Goal: Transaction & Acquisition: Purchase product/service

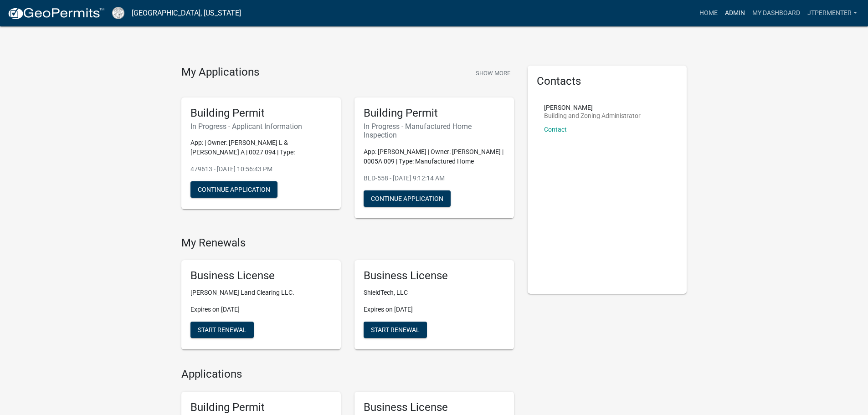
click at [728, 10] on link "Admin" at bounding box center [734, 13] width 27 height 17
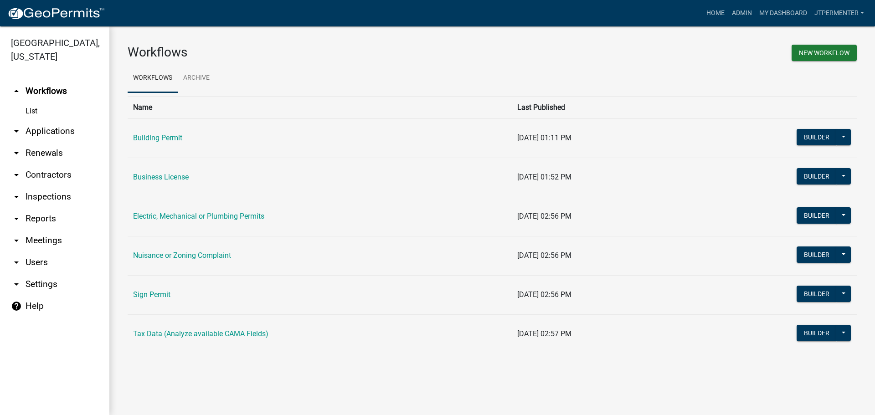
click at [59, 120] on link "arrow_drop_down Applications" at bounding box center [54, 131] width 109 height 22
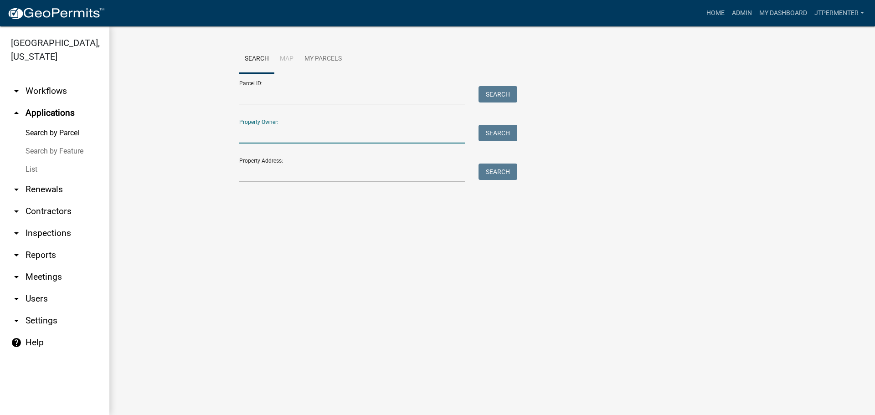
click at [268, 128] on input "Property Owner:" at bounding box center [352, 134] width 226 height 19
type input "hill"
click at [503, 136] on button "Search" at bounding box center [497, 133] width 39 height 16
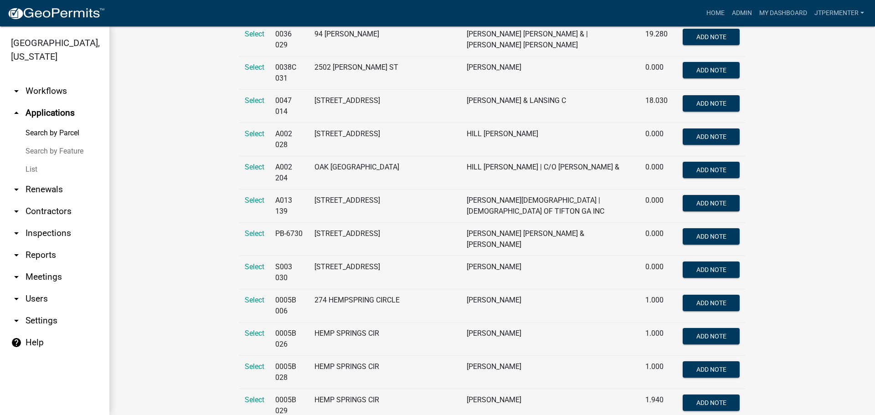
scroll to position [228, 0]
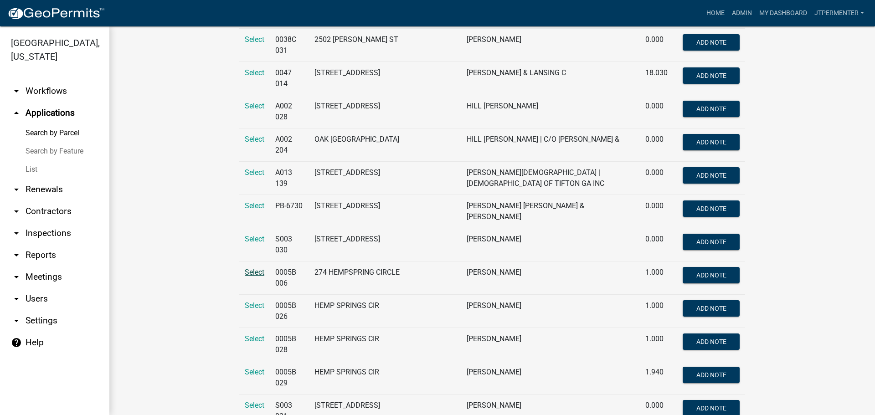
click at [250, 268] on span "Select" at bounding box center [255, 272] width 20 height 9
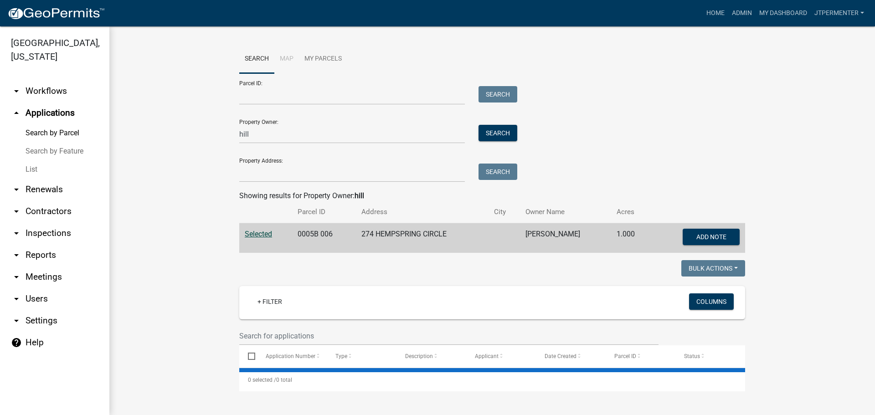
scroll to position [0, 0]
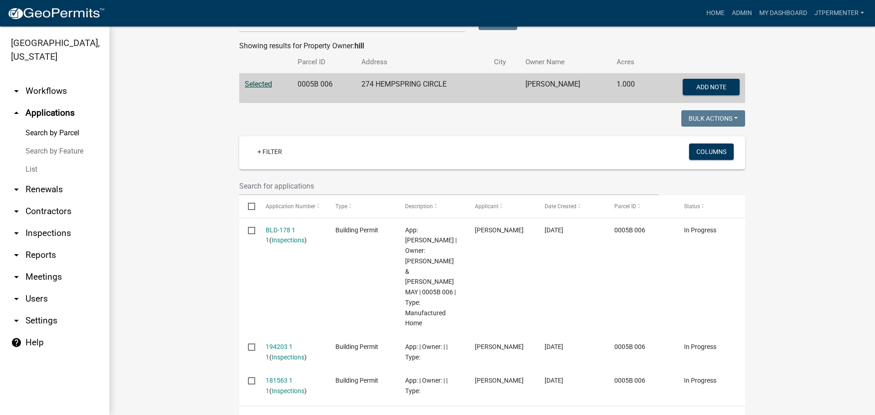
scroll to position [151, 0]
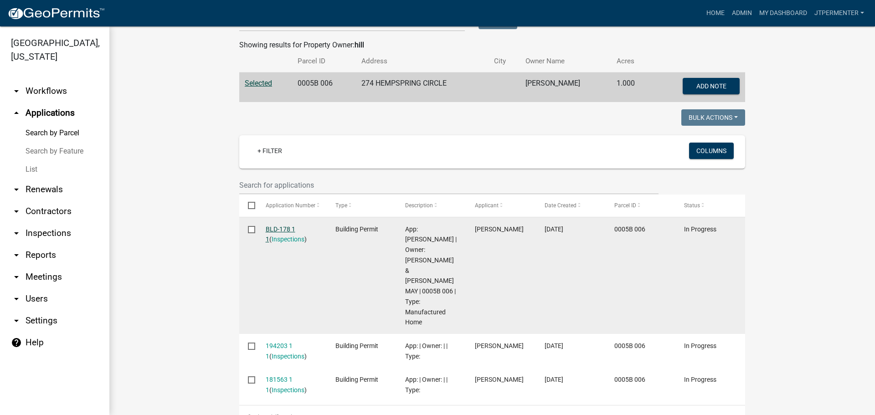
click at [271, 228] on link "BLD-178 1 1" at bounding box center [281, 235] width 30 height 18
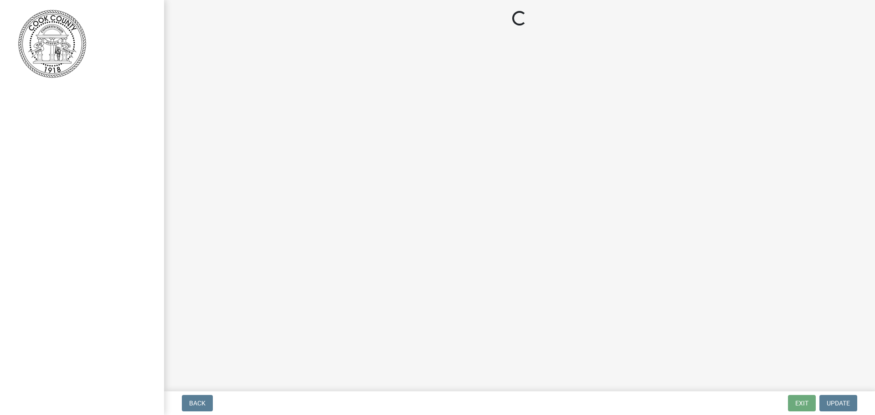
select select "99a32835-11ba-4368-9d1a-cbf1779c6d76"
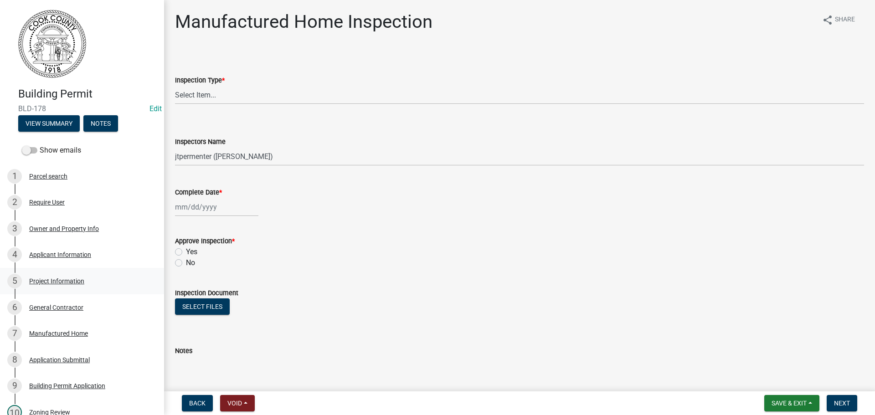
click at [54, 279] on div "Project Information" at bounding box center [56, 281] width 55 height 6
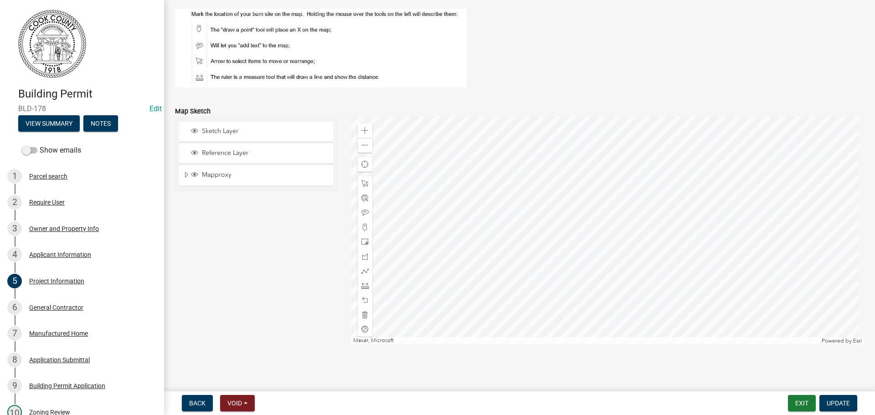
scroll to position [878, 0]
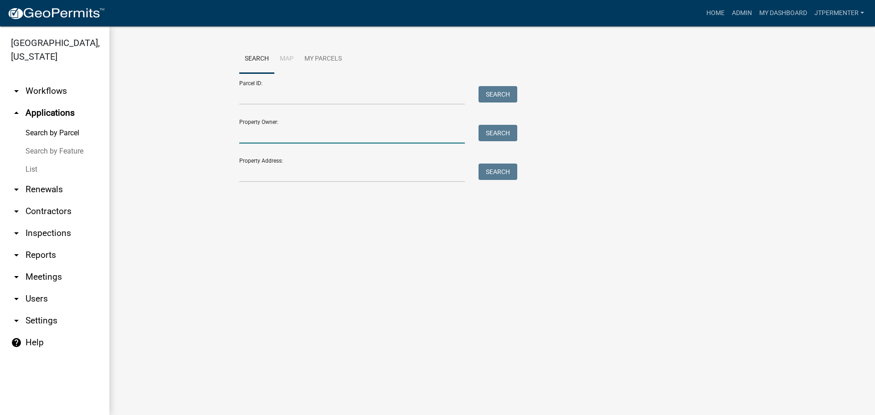
click at [292, 141] on input "Property Owner:" at bounding box center [352, 134] width 226 height 19
type input "hill"
click at [490, 127] on button "Search" at bounding box center [497, 133] width 39 height 16
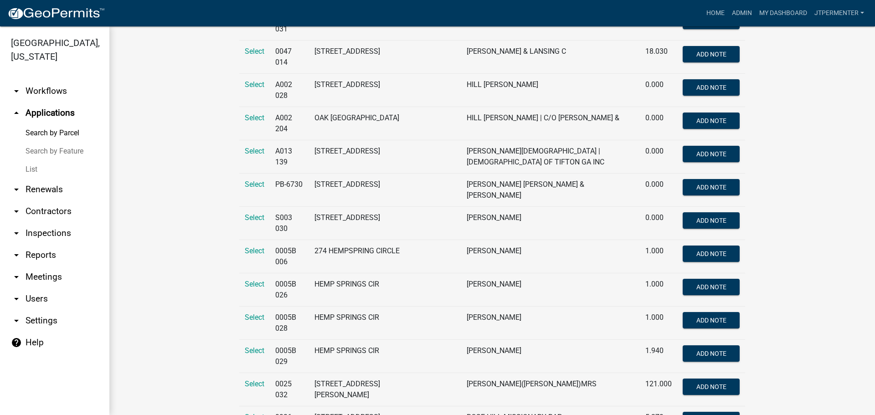
scroll to position [364, 0]
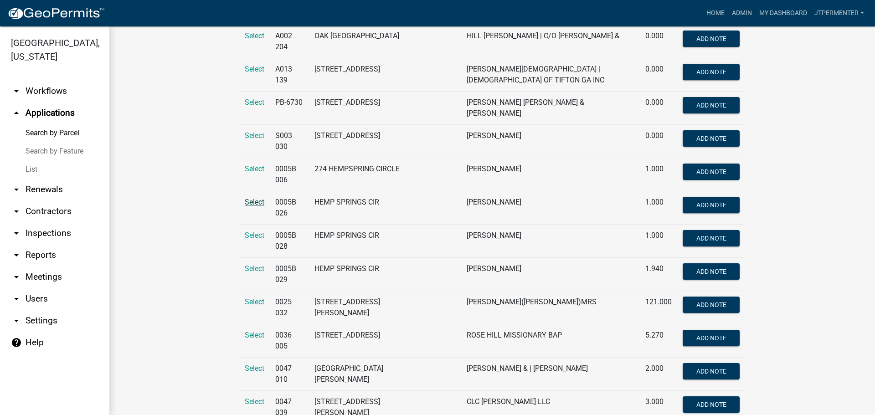
click at [247, 198] on span "Select" at bounding box center [255, 202] width 20 height 9
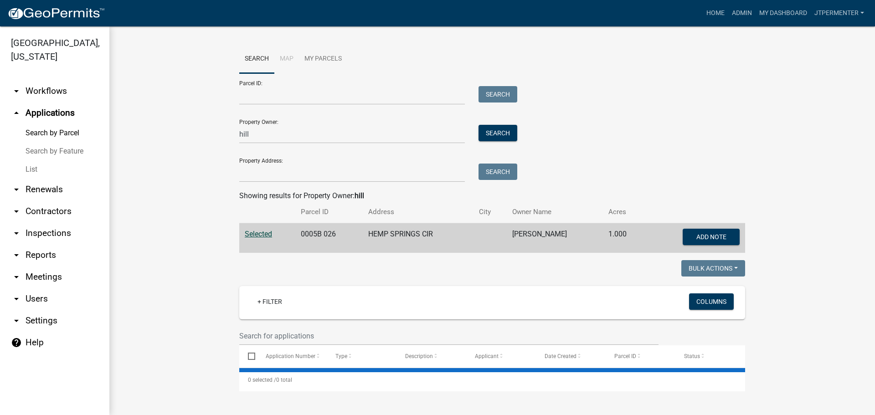
scroll to position [0, 0]
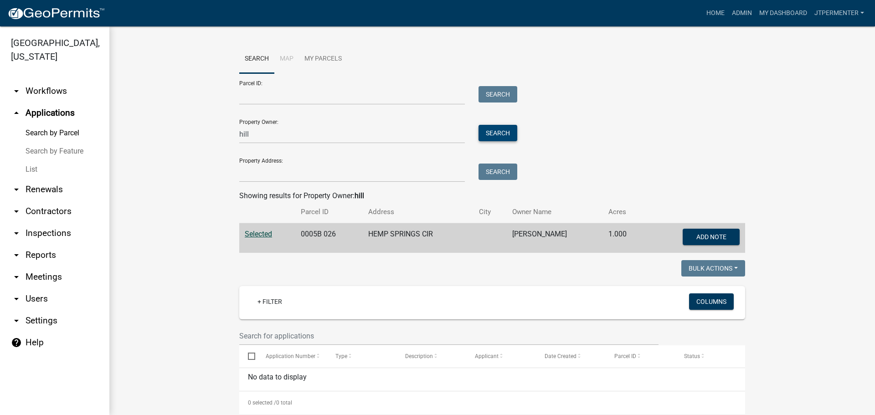
click at [489, 131] on button "Search" at bounding box center [497, 133] width 39 height 16
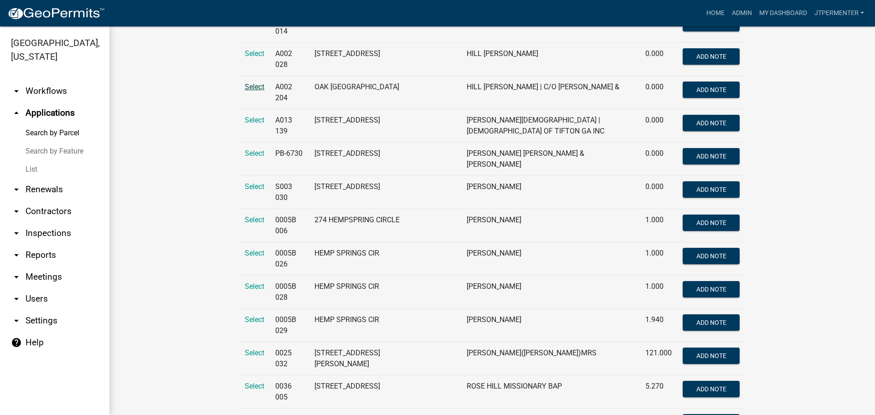
scroll to position [319, 0]
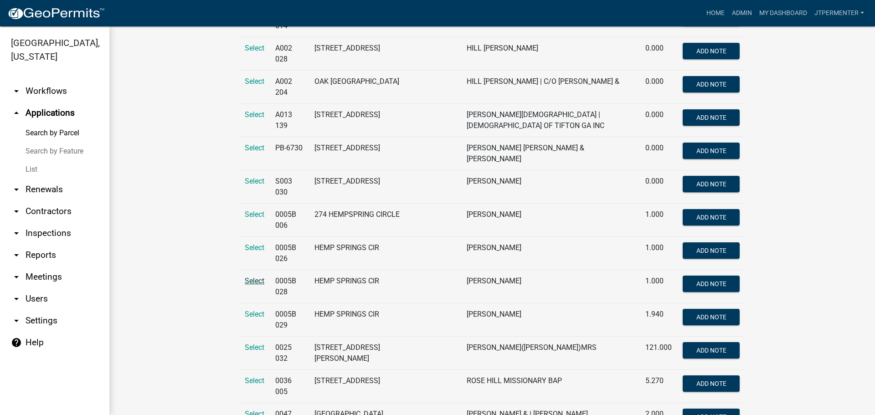
click at [249, 277] on span "Select" at bounding box center [255, 281] width 20 height 9
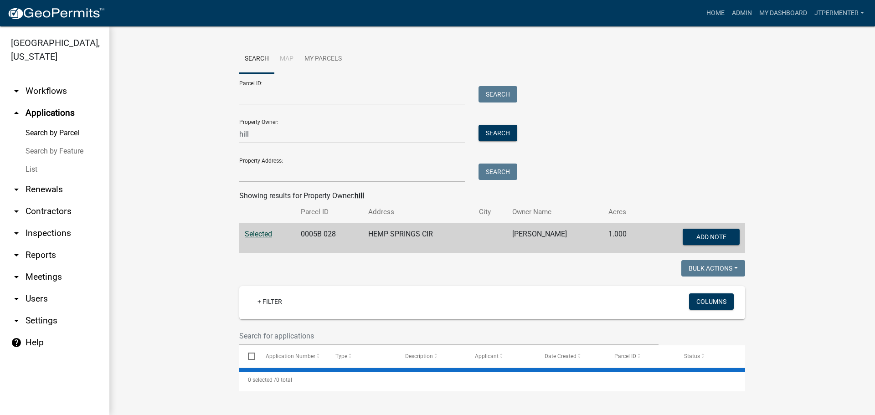
scroll to position [0, 0]
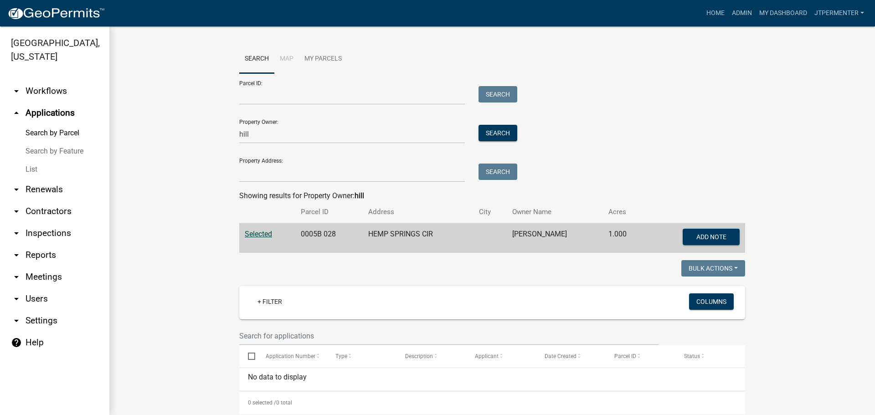
click at [493, 123] on div "Property Owner: hill Search" at bounding box center [375, 127] width 273 height 31
click at [495, 130] on button "Search" at bounding box center [497, 133] width 39 height 16
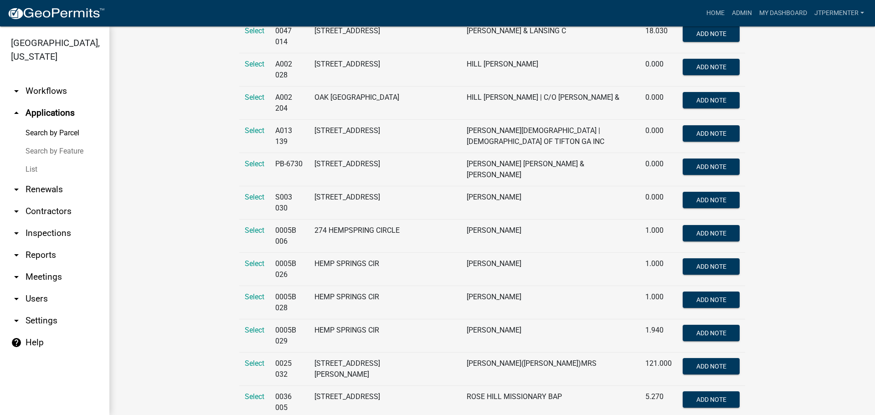
scroll to position [319, 0]
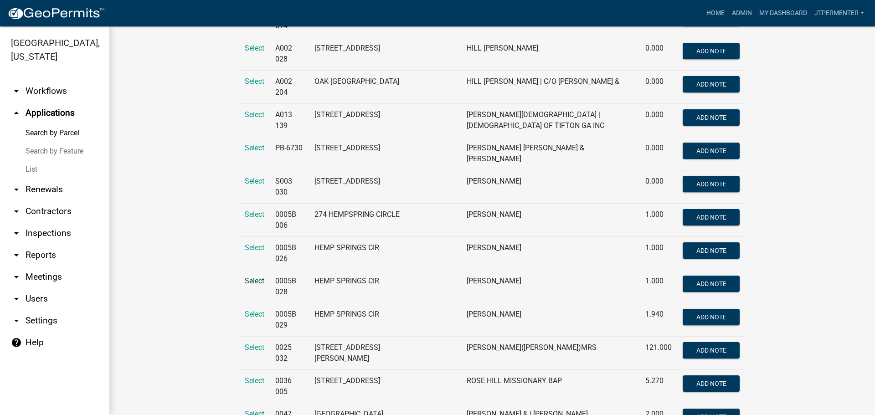
click at [245, 277] on span "Select" at bounding box center [255, 281] width 20 height 9
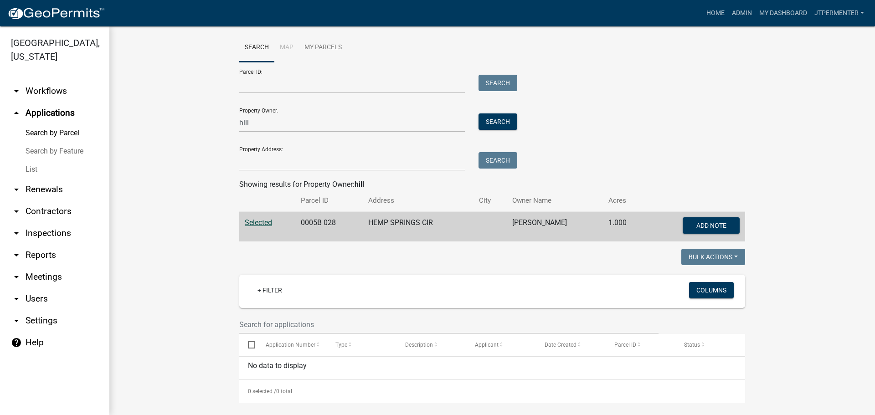
scroll to position [17, 0]
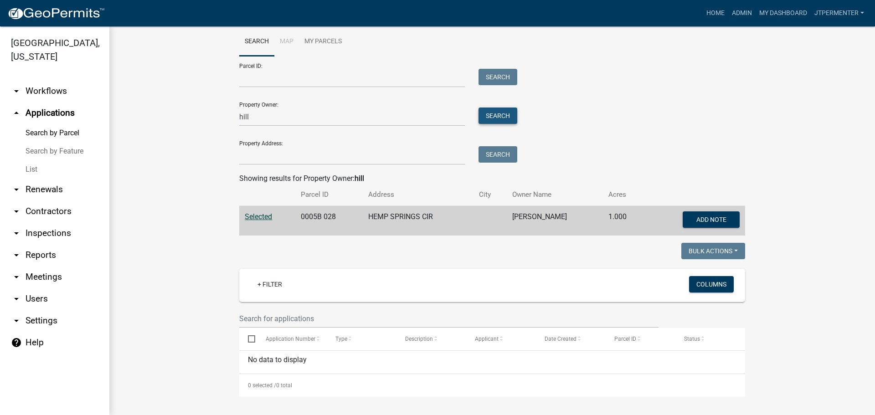
click at [499, 120] on button "Search" at bounding box center [497, 116] width 39 height 16
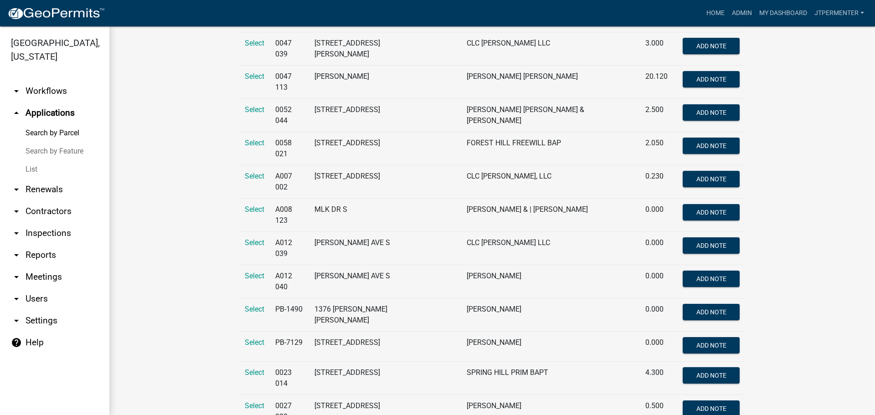
scroll to position [775, 0]
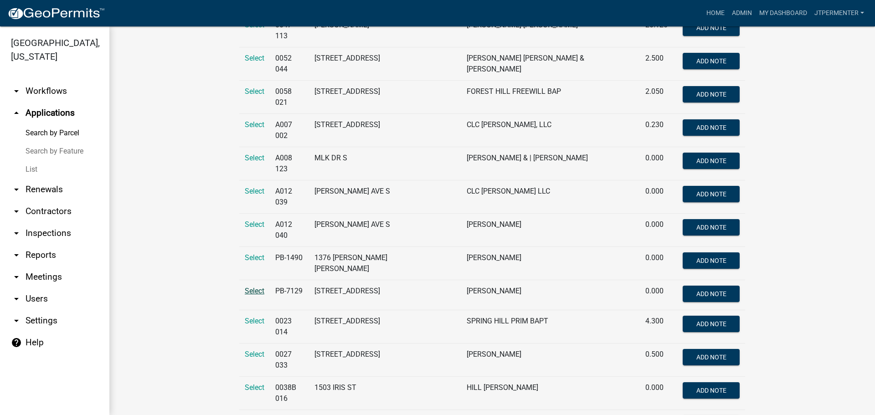
click at [248, 287] on span "Select" at bounding box center [255, 291] width 20 height 9
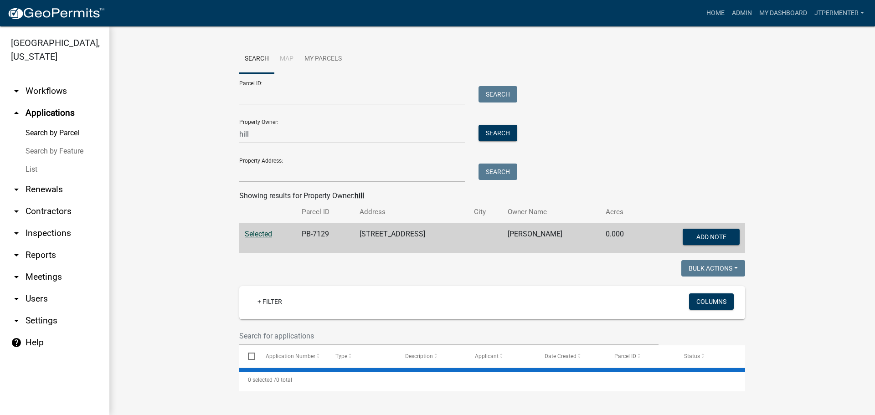
scroll to position [0, 0]
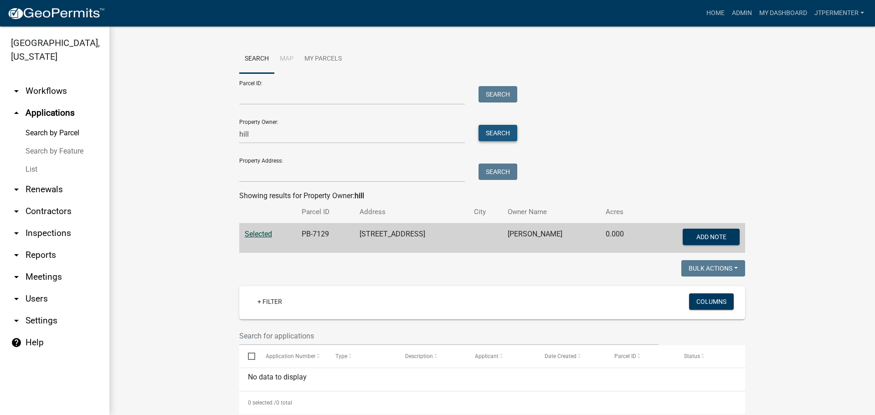
click at [486, 133] on button "Search" at bounding box center [497, 133] width 39 height 16
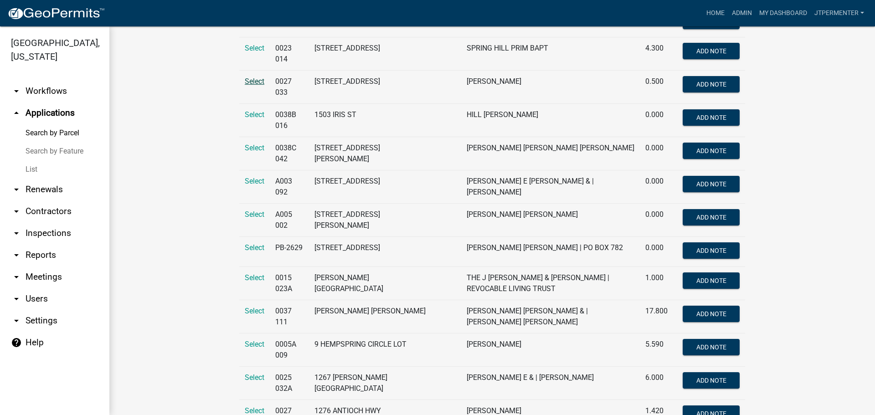
scroll to position [1048, 0]
click at [250, 339] on span "Select" at bounding box center [255, 343] width 20 height 9
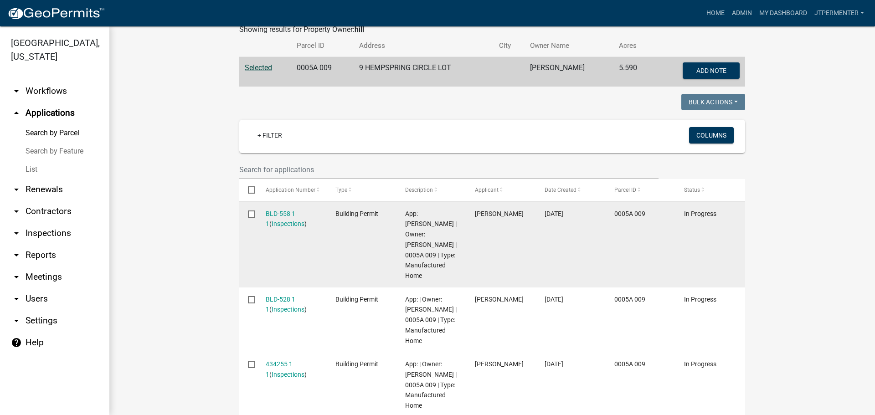
scroll to position [203, 0]
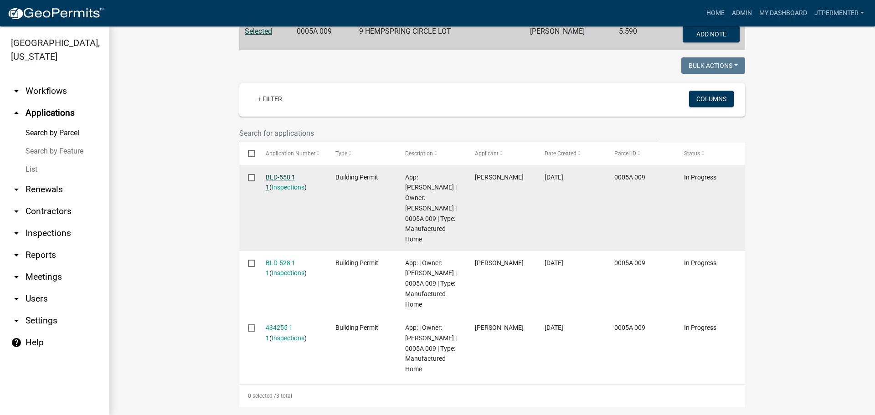
click at [280, 175] on link "BLD-558 1 1" at bounding box center [281, 183] width 30 height 18
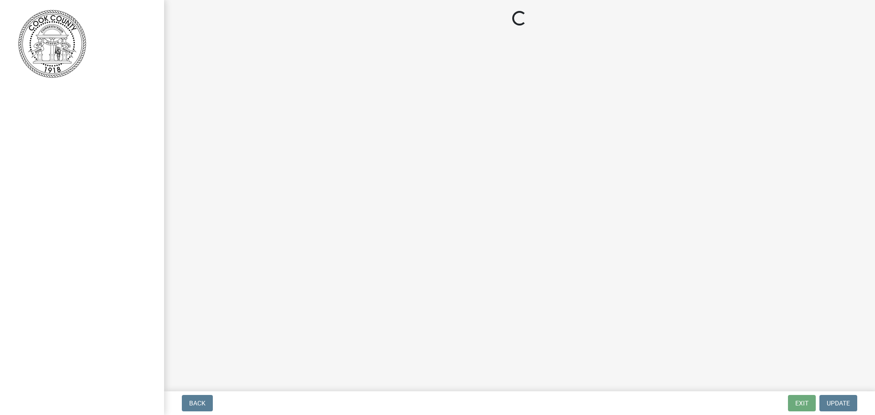
select select "99a32835-11ba-4368-9d1a-cbf1779c6d76"
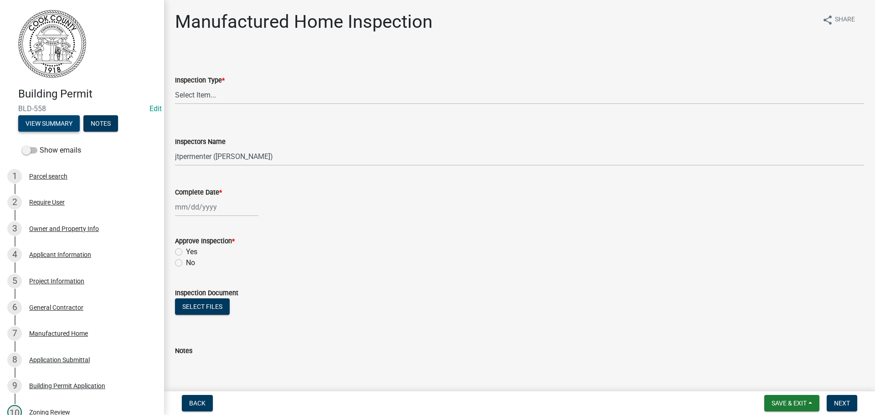
click at [45, 124] on button "View Summary" at bounding box center [49, 123] width 62 height 16
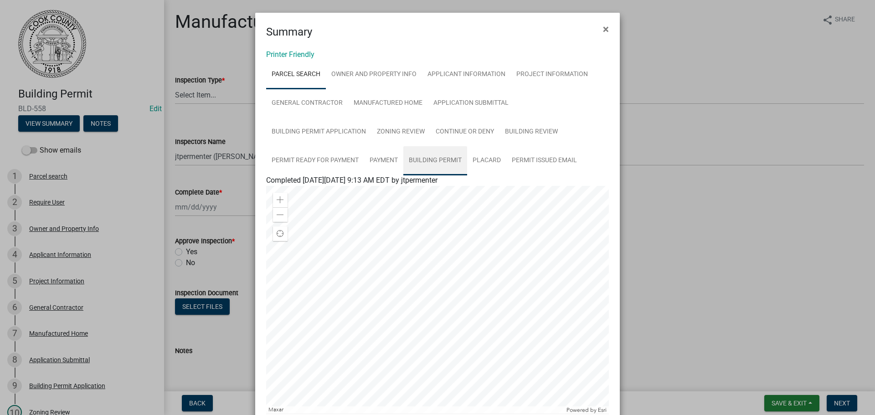
click at [441, 161] on link "Building Permit" at bounding box center [435, 160] width 64 height 29
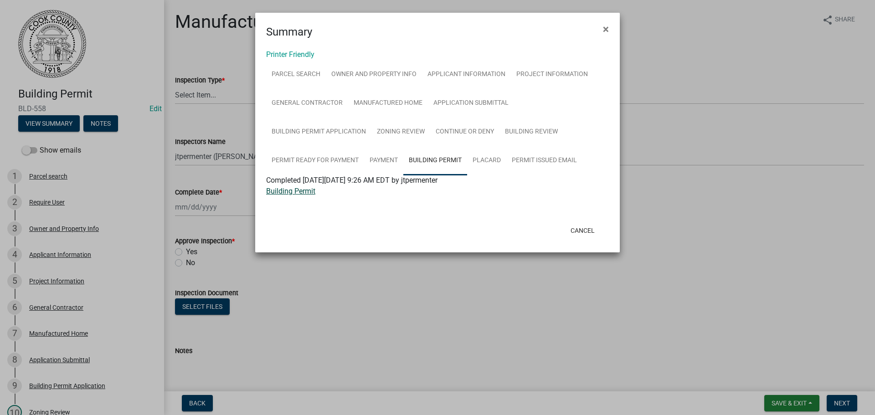
click at [300, 192] on link "Building Permit" at bounding box center [290, 191] width 49 height 9
click at [606, 31] on span "×" at bounding box center [606, 29] width 6 height 13
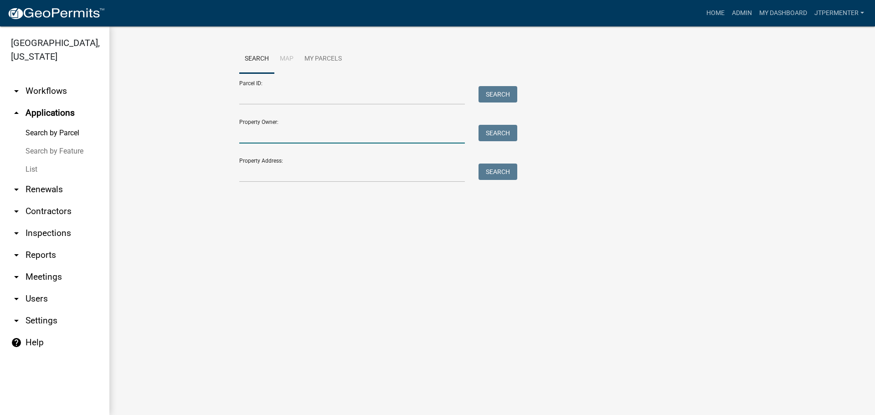
click at [291, 139] on input "Property Owner:" at bounding box center [352, 134] width 226 height 19
type input "[PERSON_NAME]"
click at [484, 132] on button "Search" at bounding box center [497, 133] width 39 height 16
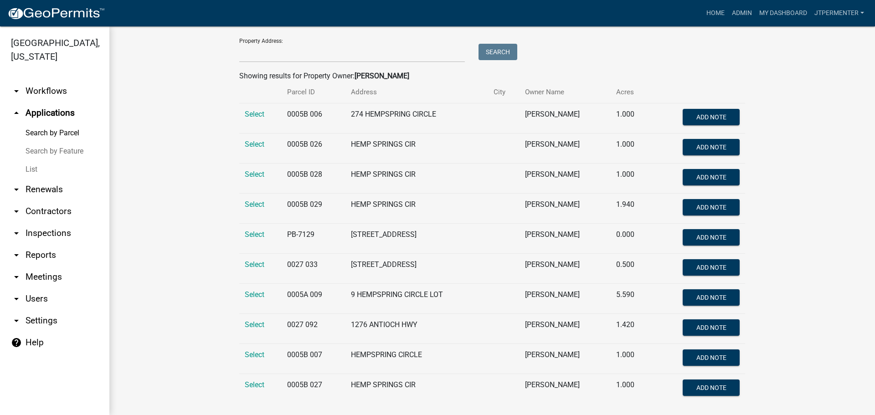
scroll to position [134, 0]
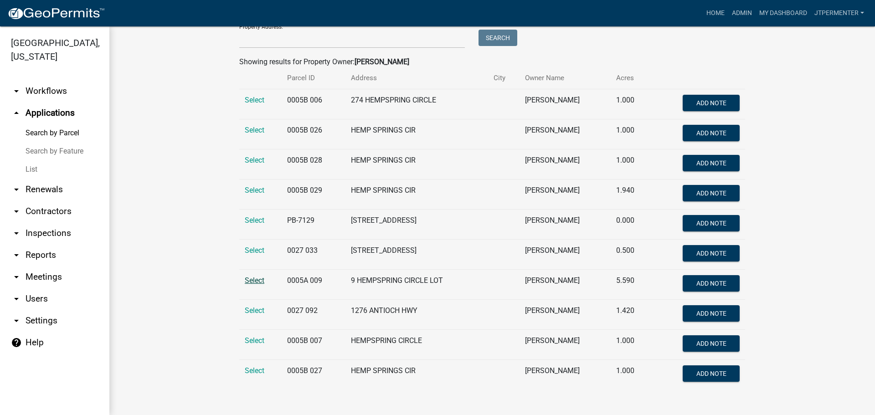
click at [254, 279] on span "Select" at bounding box center [255, 280] width 20 height 9
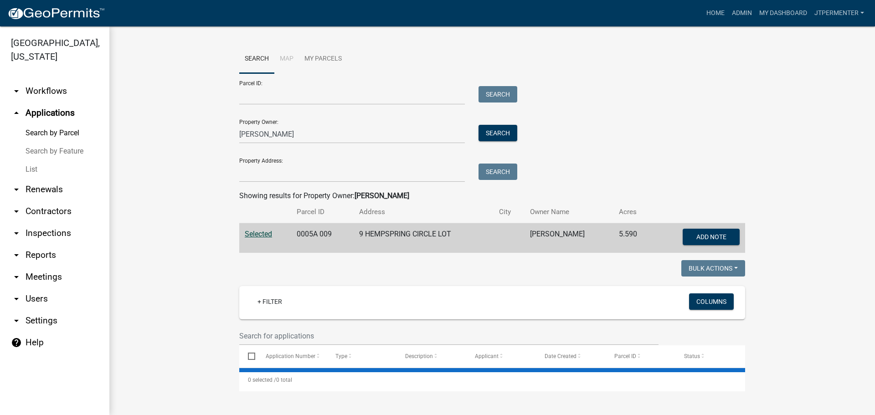
scroll to position [0, 0]
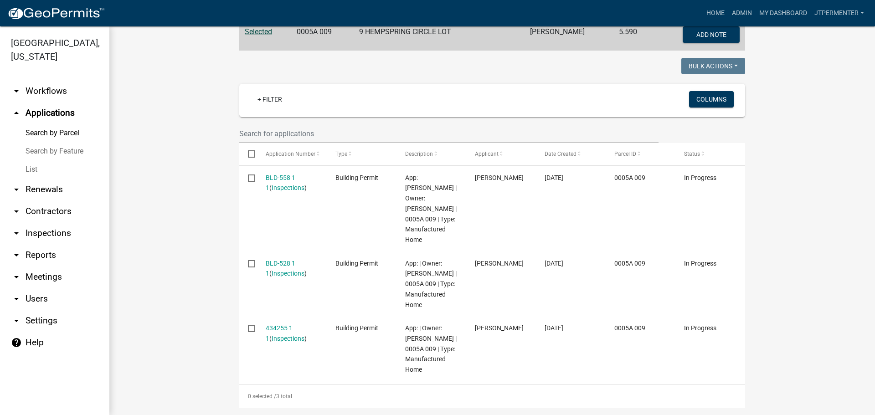
scroll to position [203, 0]
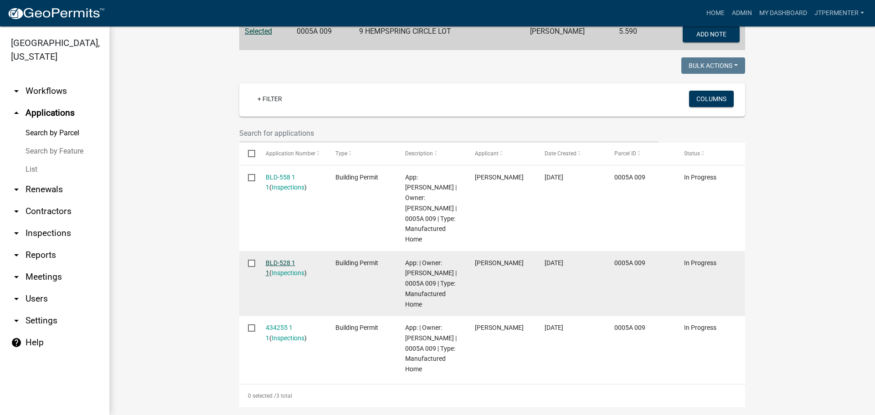
click at [276, 259] on link "BLD-528 1 1" at bounding box center [281, 268] width 30 height 18
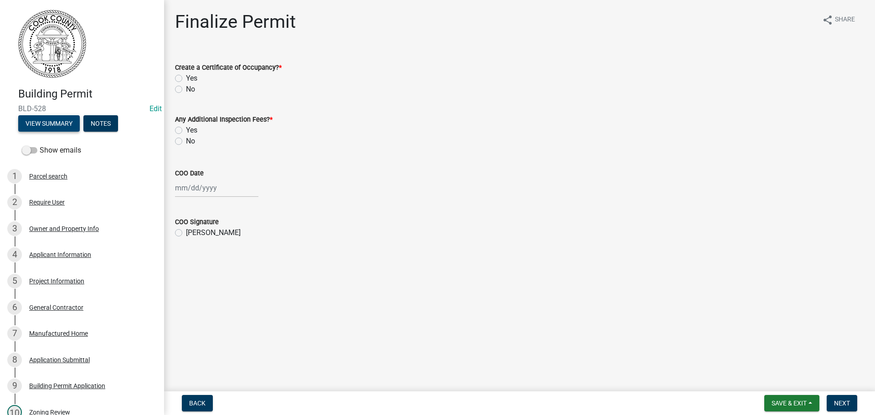
click at [43, 123] on button "View Summary" at bounding box center [49, 123] width 62 height 16
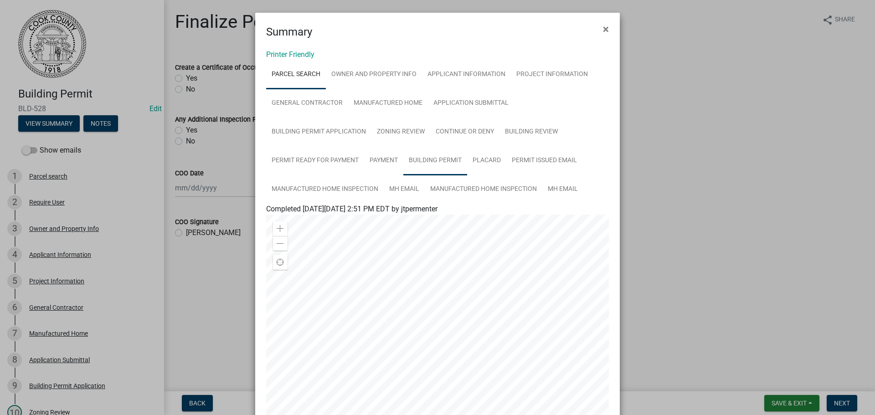
click at [424, 161] on link "Building Permit" at bounding box center [435, 160] width 64 height 29
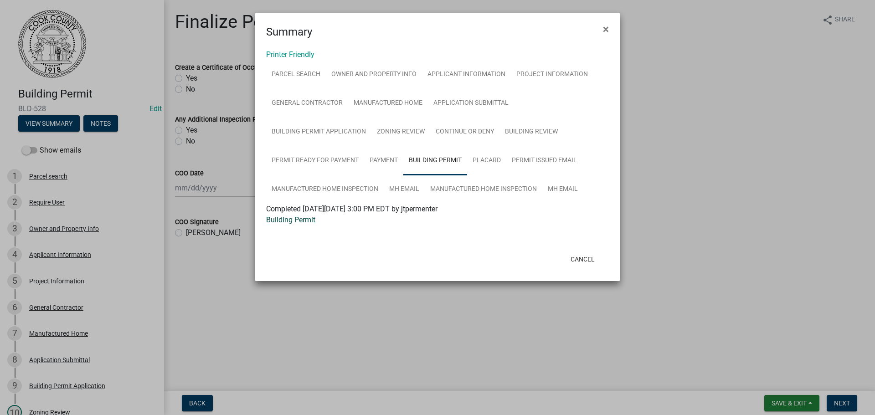
click at [303, 219] on link "Building Permit" at bounding box center [290, 219] width 49 height 9
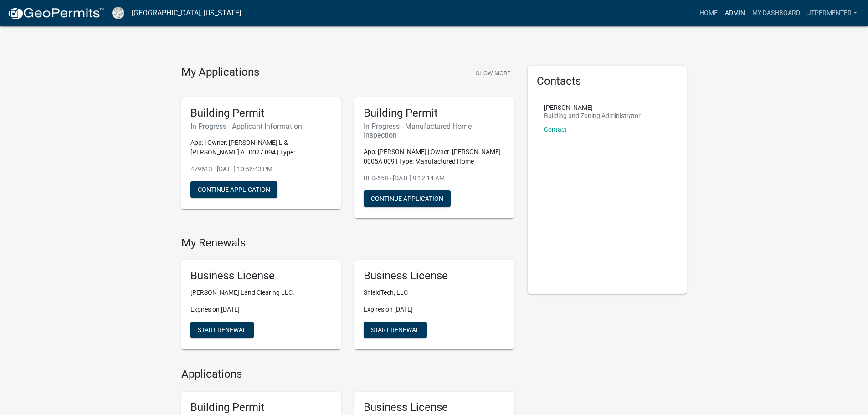
click at [728, 11] on link "Admin" at bounding box center [734, 13] width 27 height 17
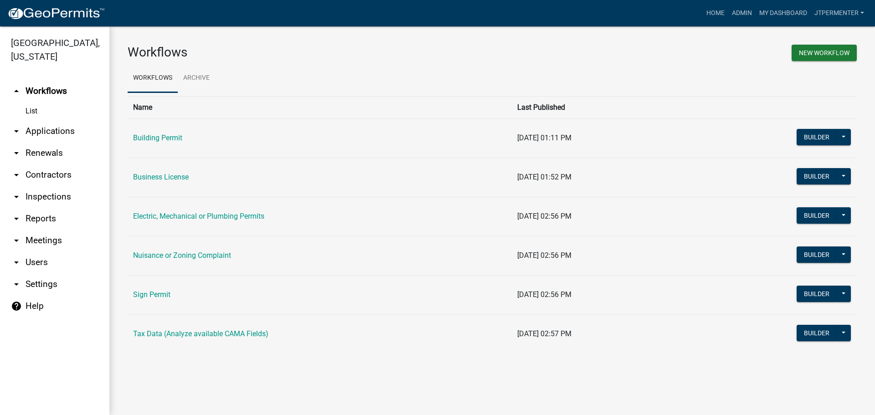
click at [69, 120] on link "arrow_drop_down Applications" at bounding box center [54, 131] width 109 height 22
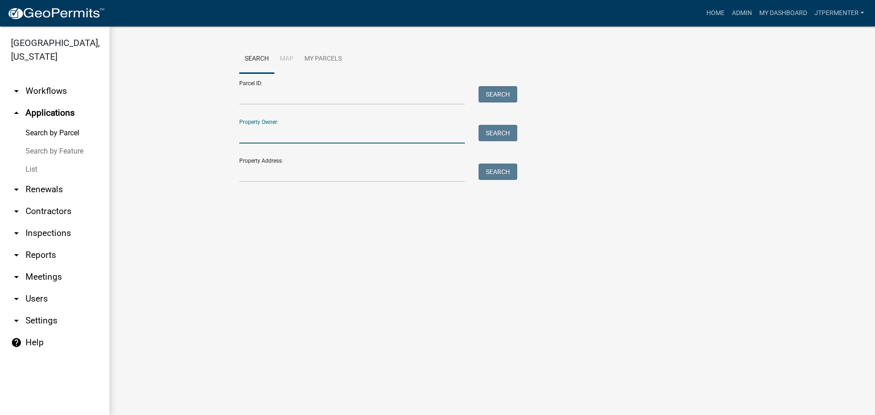
click at [315, 139] on input "Property Owner:" at bounding box center [352, 134] width 226 height 19
type input "robert hill"
click at [498, 133] on button "Search" at bounding box center [497, 133] width 39 height 16
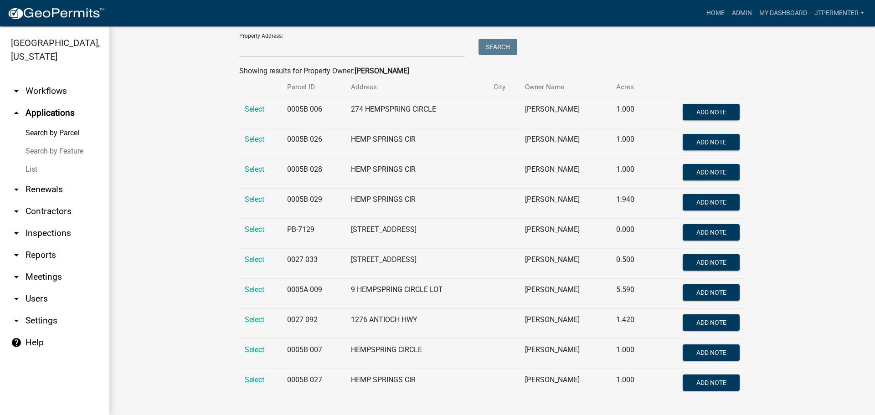
scroll to position [134, 0]
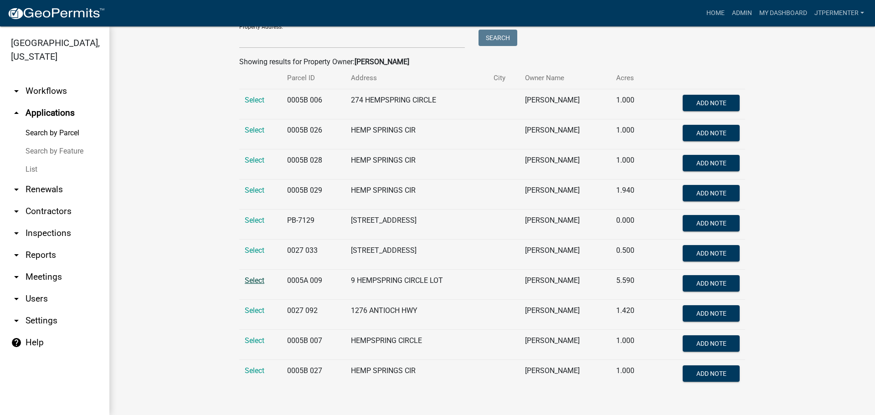
click at [248, 279] on span "Select" at bounding box center [255, 280] width 20 height 9
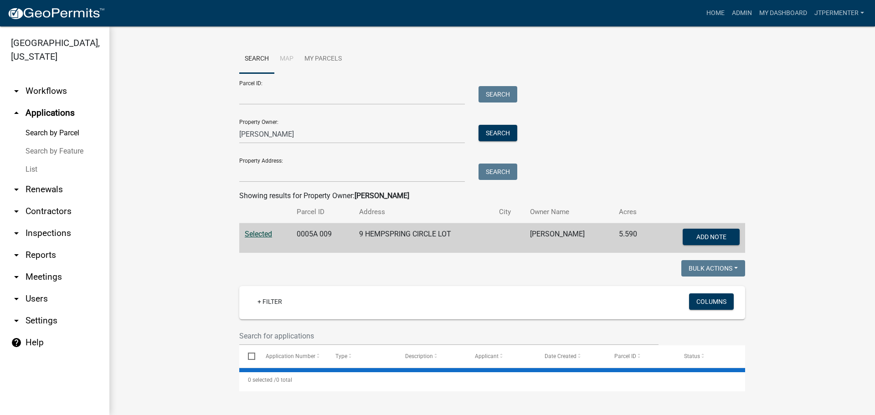
scroll to position [0, 0]
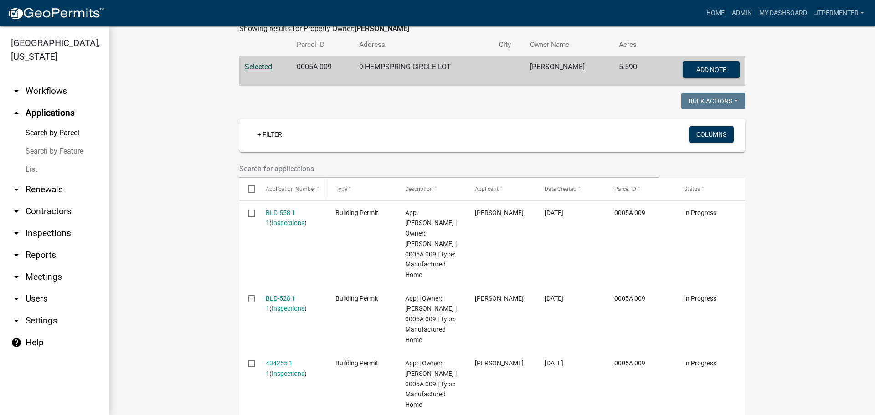
scroll to position [203, 0]
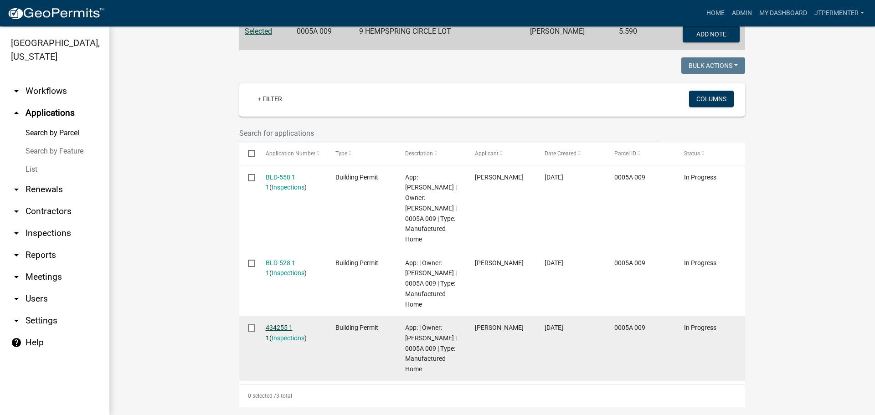
click at [278, 324] on link "434255 1 1" at bounding box center [279, 333] width 27 height 18
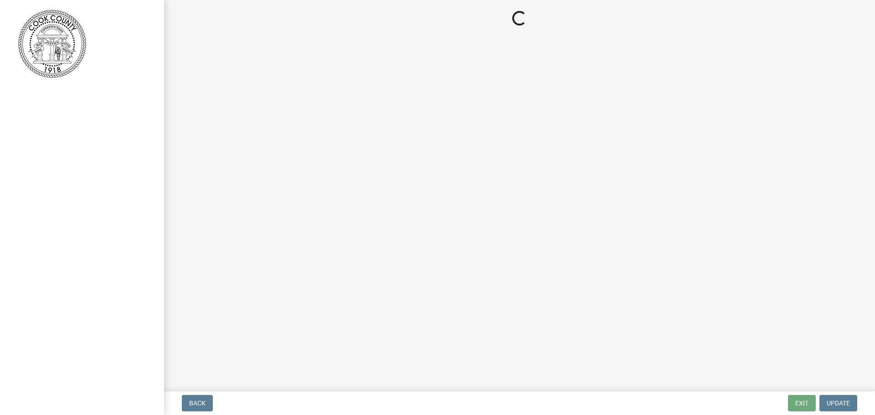
select select "3: 3"
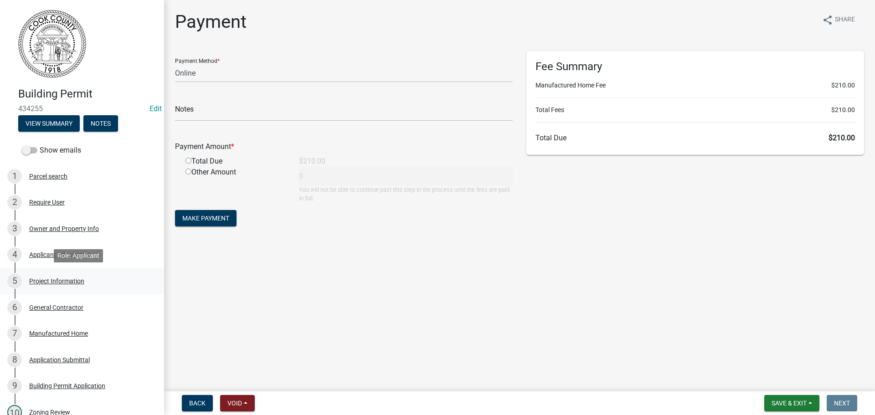
click at [64, 280] on div "Project Information" at bounding box center [56, 281] width 55 height 6
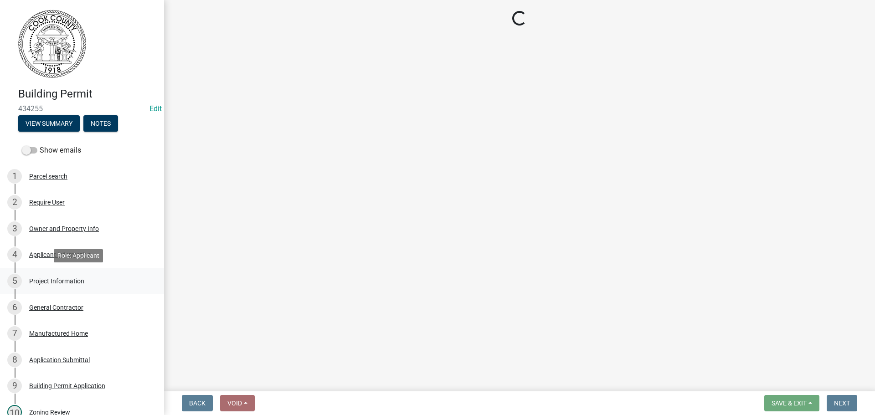
select select "00748aa1-56c2-4786-b7ff-9b3cb1d8d455"
select select "bb19ec0c-73f3-4248-83cd-0715d5cd98b2"
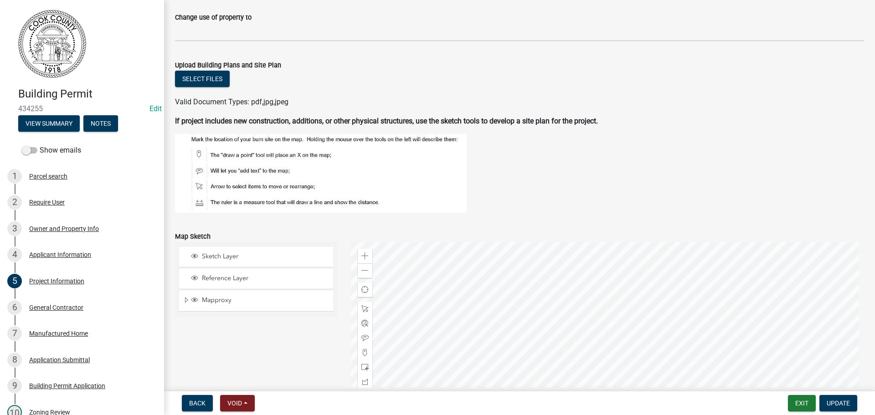
scroll to position [866, 0]
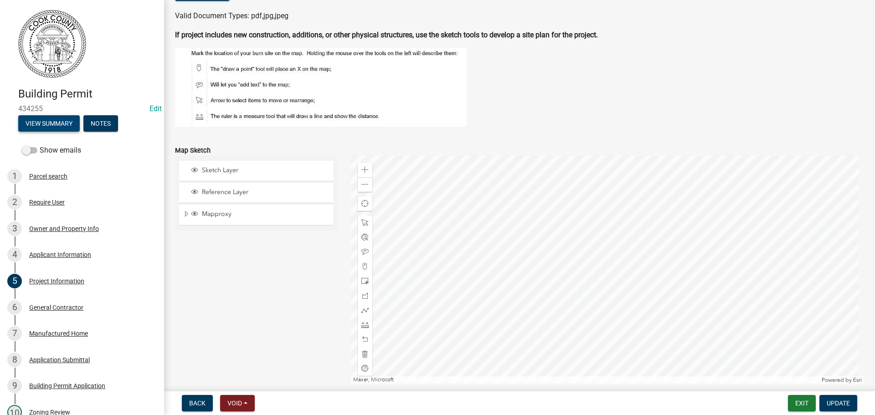
click at [55, 126] on button "View Summary" at bounding box center [49, 123] width 62 height 16
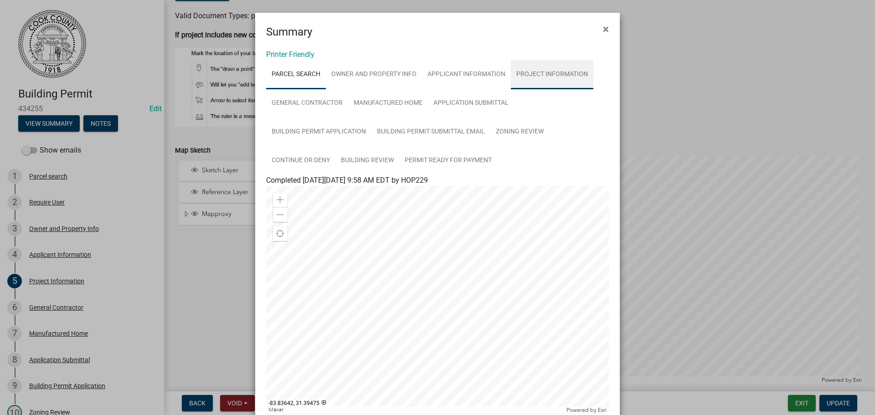
click at [562, 73] on link "Project Information" at bounding box center [552, 74] width 82 height 29
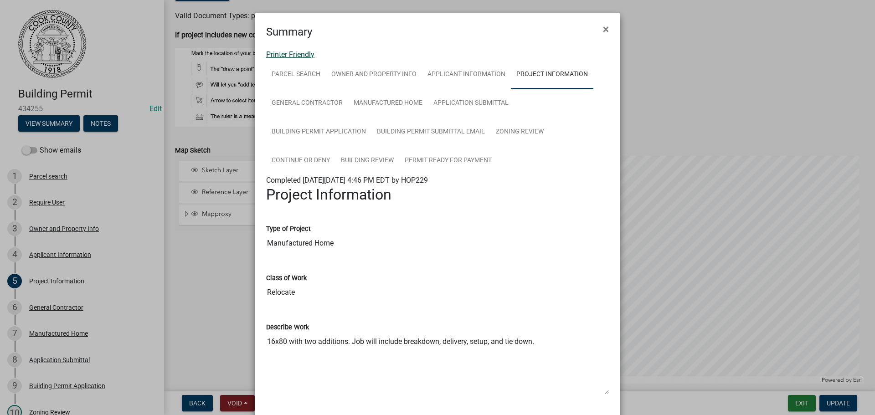
click at [294, 55] on link "Printer Friendly" at bounding box center [290, 54] width 48 height 9
click at [603, 29] on span "×" at bounding box center [606, 29] width 6 height 13
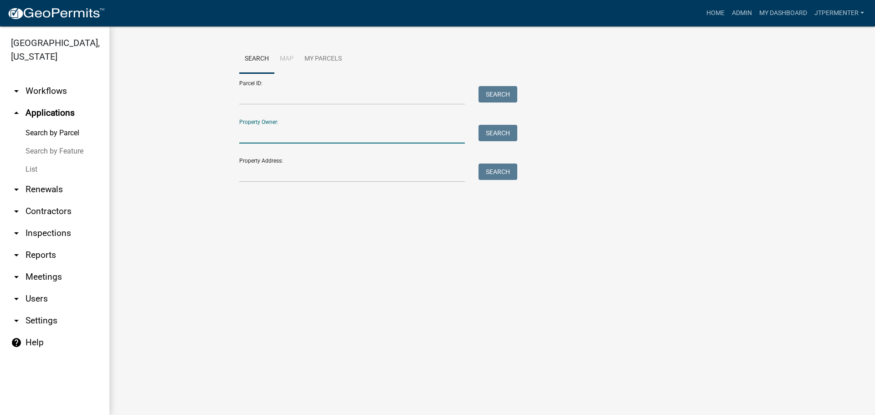
click at [265, 135] on input "Property Owner:" at bounding box center [352, 134] width 226 height 19
click at [500, 120] on div "Property Owner: roberet hill Search" at bounding box center [375, 127] width 273 height 31
click at [497, 126] on button "Search" at bounding box center [497, 133] width 39 height 16
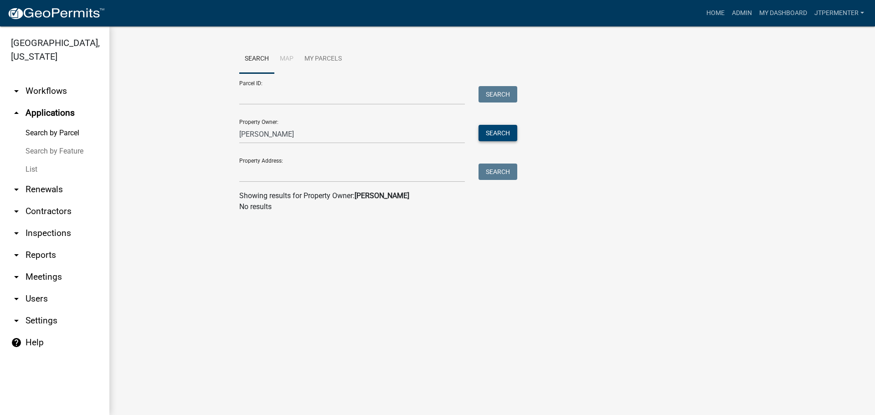
click at [489, 132] on button "Search" at bounding box center [497, 133] width 39 height 16
click at [254, 135] on input "roberet hill" at bounding box center [352, 134] width 226 height 19
type input "robert hill"
click at [495, 131] on button "Search" at bounding box center [497, 133] width 39 height 16
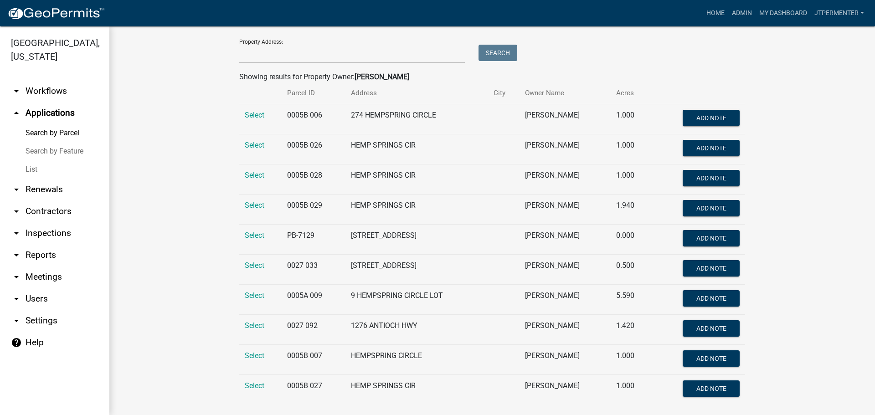
scroll to position [134, 0]
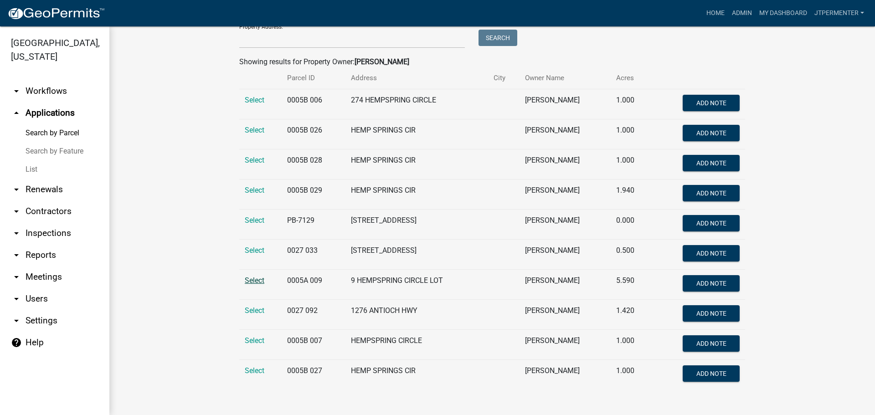
click at [247, 278] on span "Select" at bounding box center [255, 280] width 20 height 9
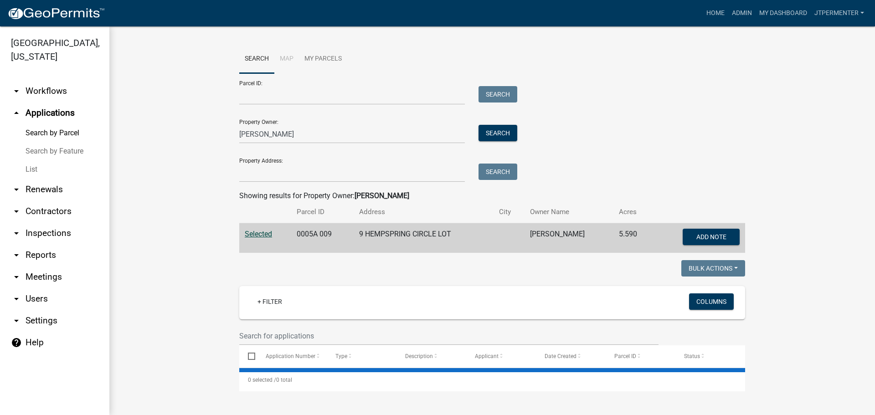
scroll to position [0, 0]
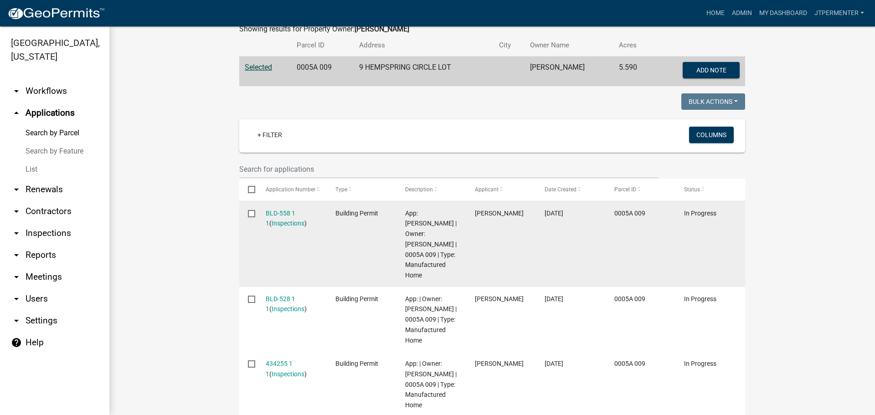
scroll to position [203, 0]
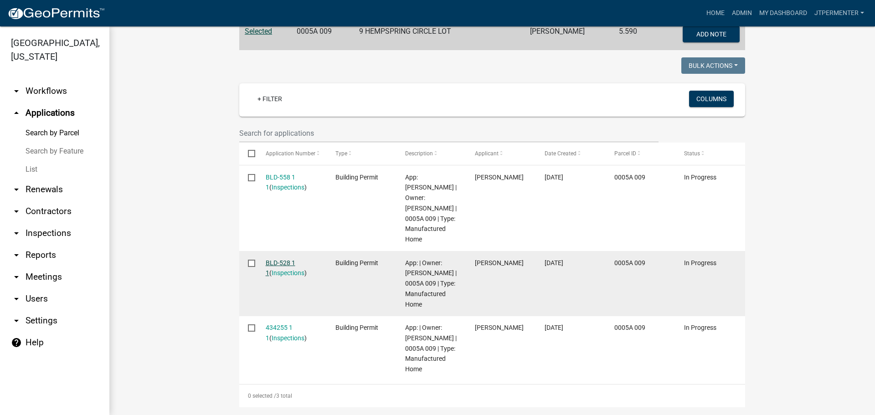
click at [280, 259] on link "BLD-528 1 1" at bounding box center [281, 268] width 30 height 18
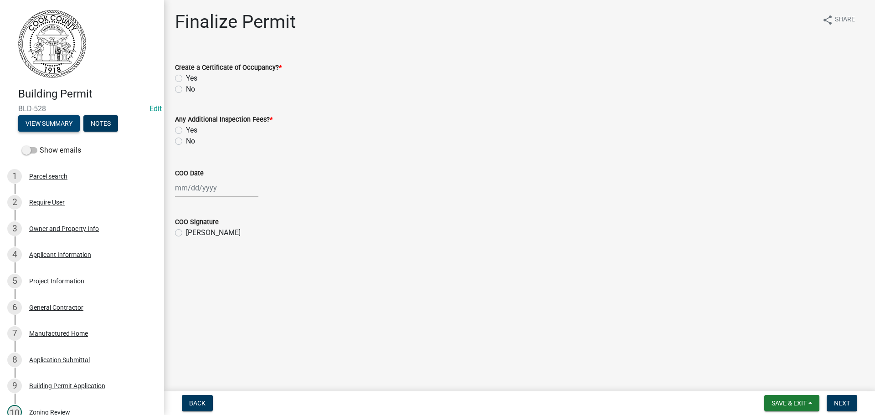
click at [62, 122] on button "View Summary" at bounding box center [49, 123] width 62 height 16
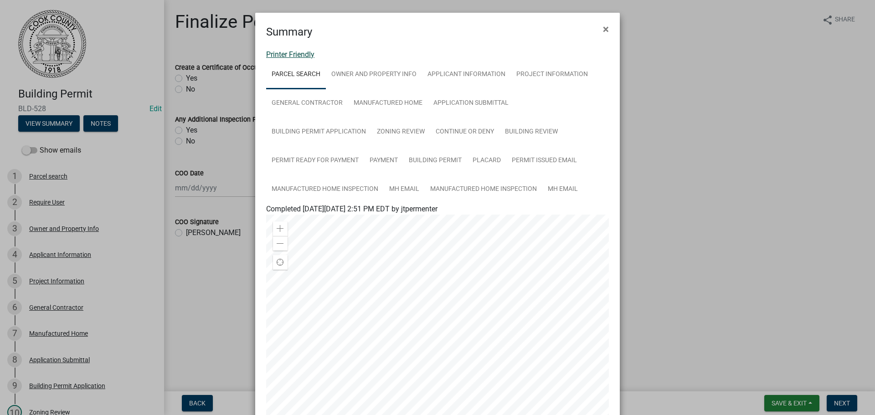
click at [297, 53] on link "Printer Friendly" at bounding box center [290, 54] width 48 height 9
click at [603, 29] on span "×" at bounding box center [606, 29] width 6 height 13
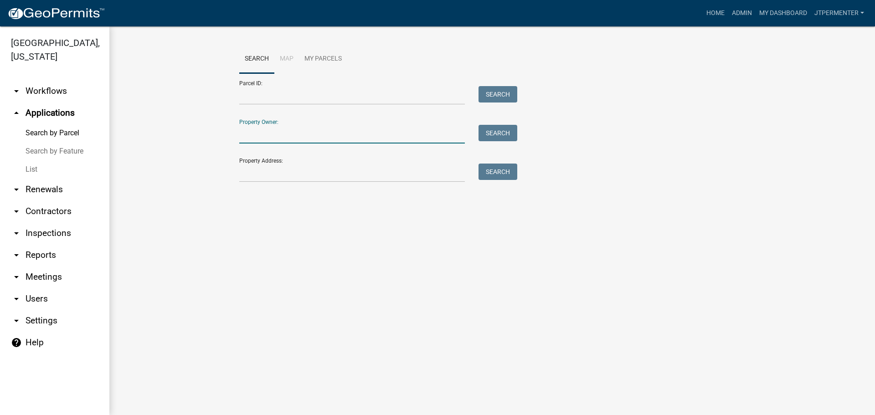
click at [251, 127] on input "Property Owner:" at bounding box center [352, 134] width 226 height 19
click at [268, 135] on input "robert hil;l" at bounding box center [352, 134] width 226 height 19
type input "[PERSON_NAME]"
click at [499, 135] on button "Search" at bounding box center [497, 133] width 39 height 16
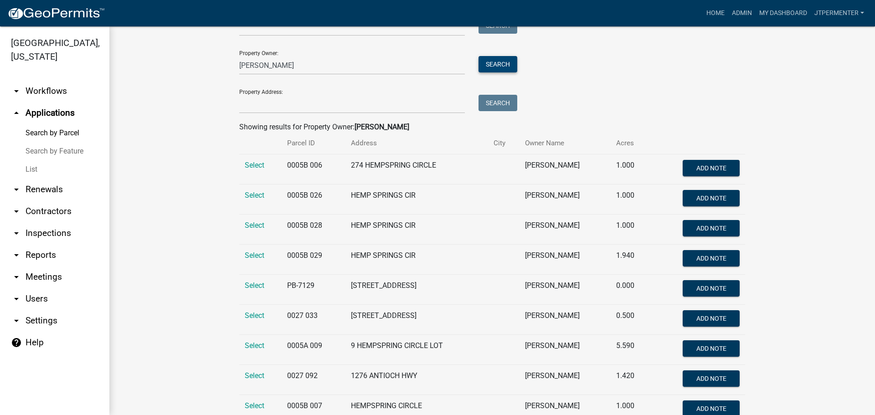
scroll to position [134, 0]
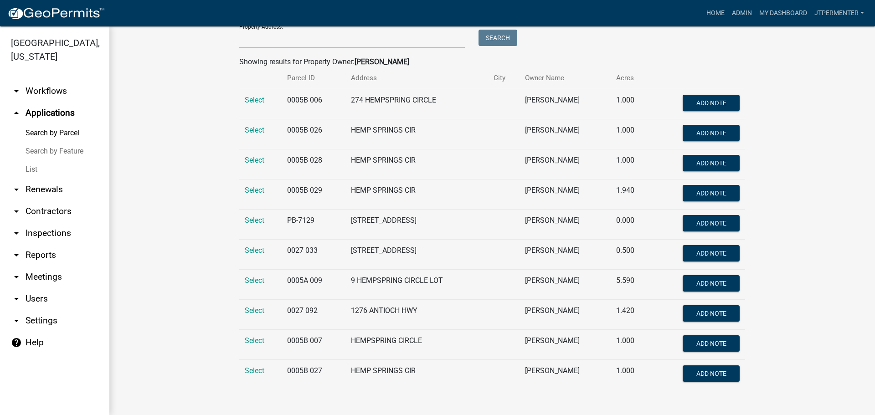
click at [254, 282] on span "Select" at bounding box center [255, 280] width 20 height 9
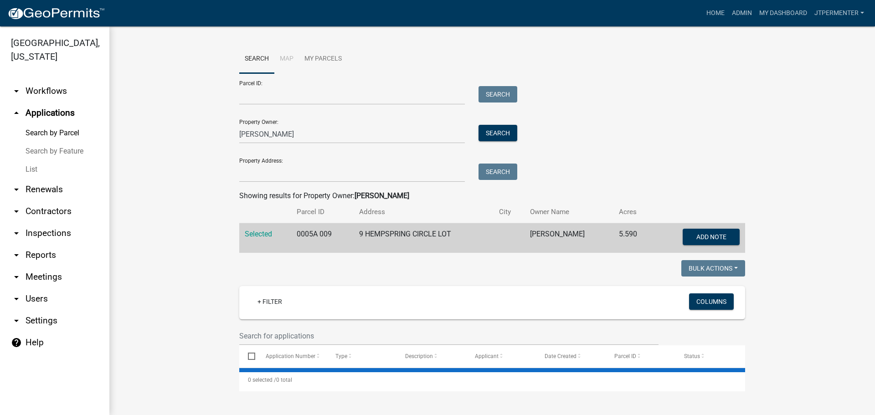
scroll to position [0, 0]
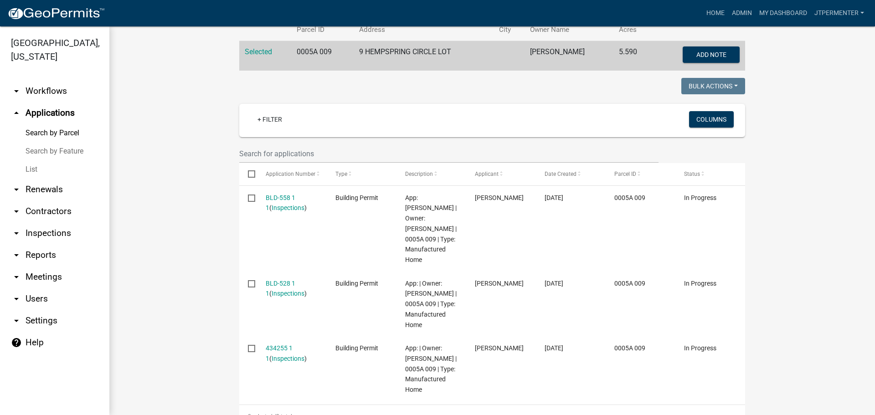
scroll to position [203, 0]
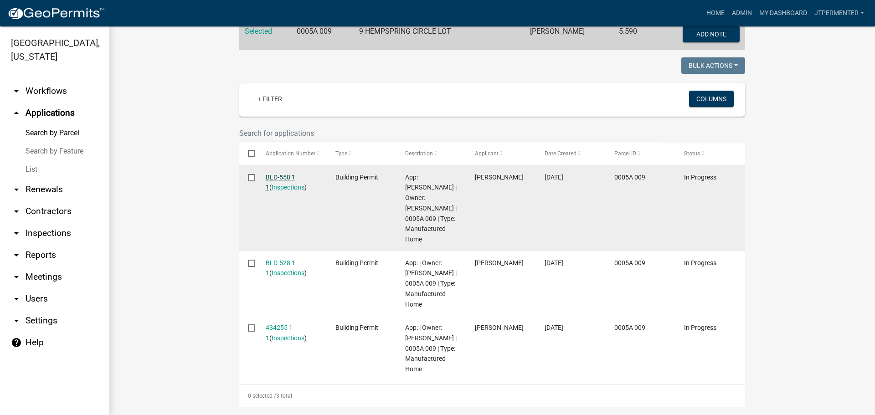
click at [284, 177] on link "BLD-558 1 1" at bounding box center [281, 183] width 30 height 18
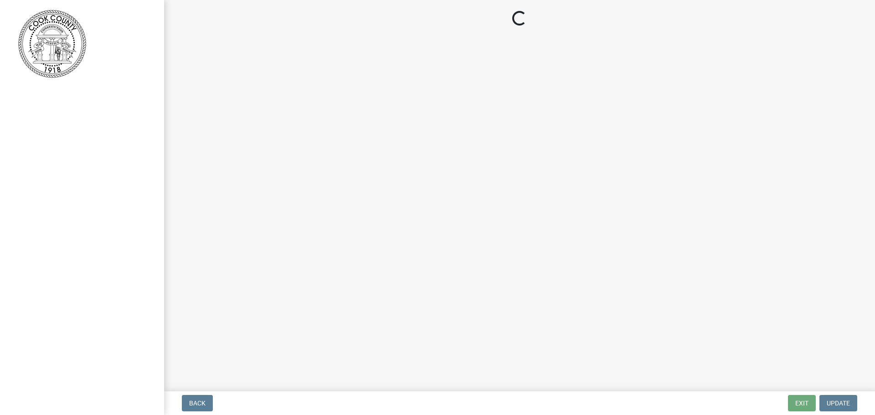
select select "99a32835-11ba-4368-9d1a-cbf1779c6d76"
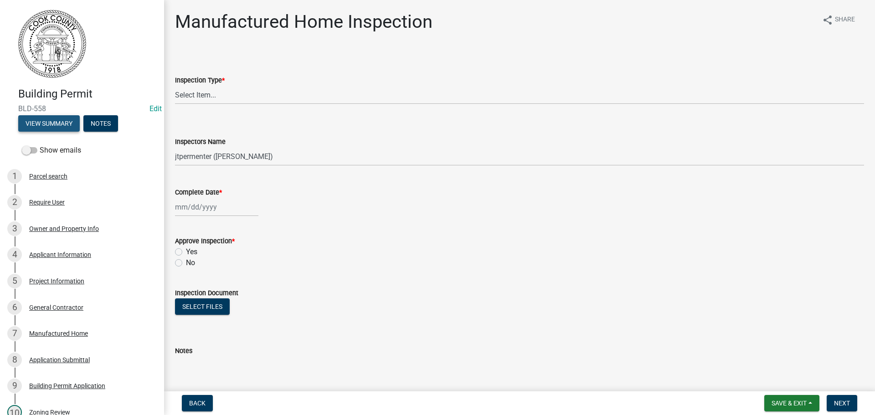
click at [53, 119] on button "View Summary" at bounding box center [49, 123] width 62 height 16
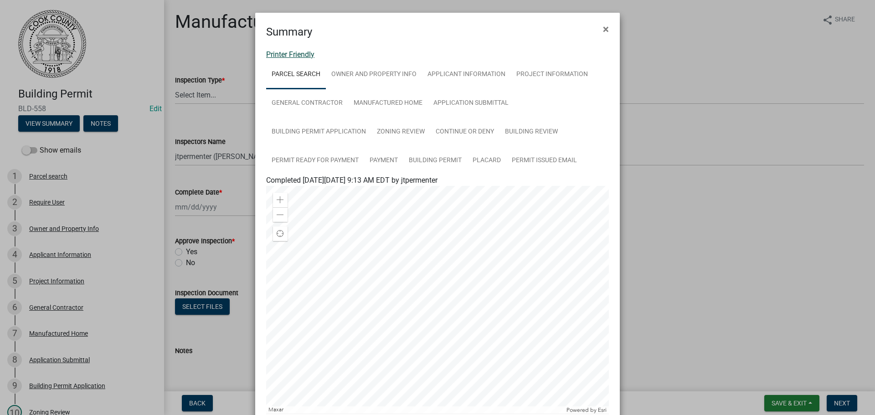
click at [289, 55] on link "Printer Friendly" at bounding box center [290, 54] width 48 height 9
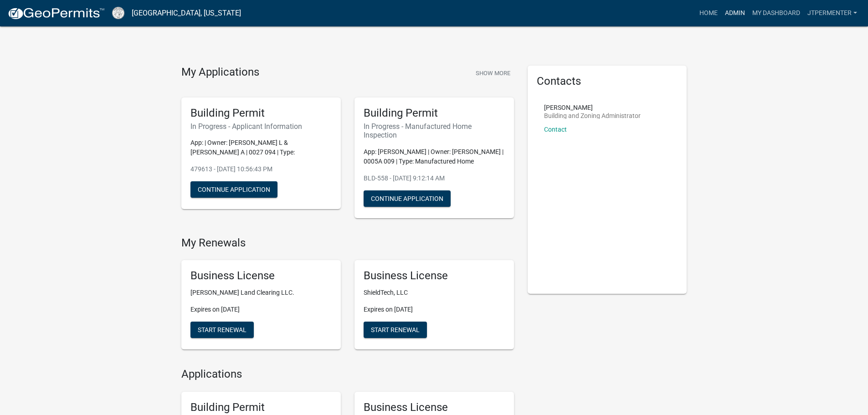
click at [738, 8] on link "Admin" at bounding box center [734, 13] width 27 height 17
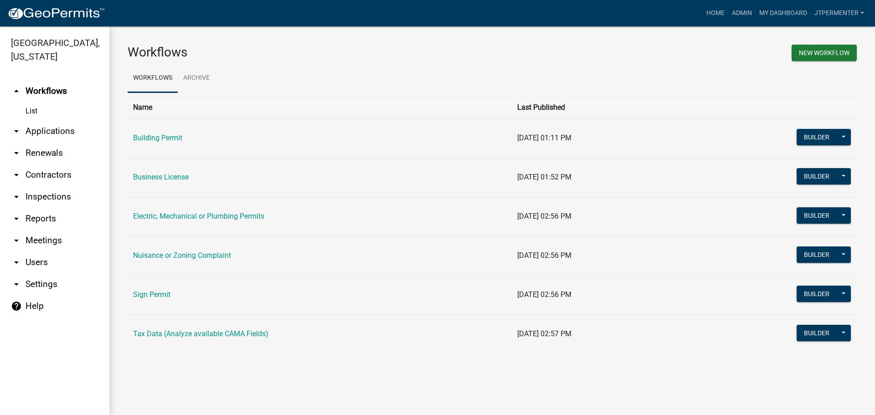
click at [49, 120] on link "arrow_drop_down Applications" at bounding box center [54, 131] width 109 height 22
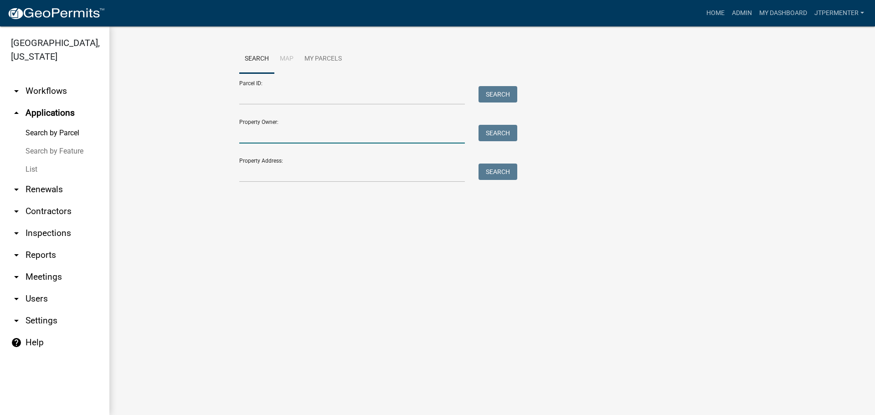
click at [278, 128] on input "Property Owner:" at bounding box center [352, 134] width 226 height 19
type input "[PERSON_NAME]"
click at [493, 134] on button "Search" at bounding box center [497, 133] width 39 height 16
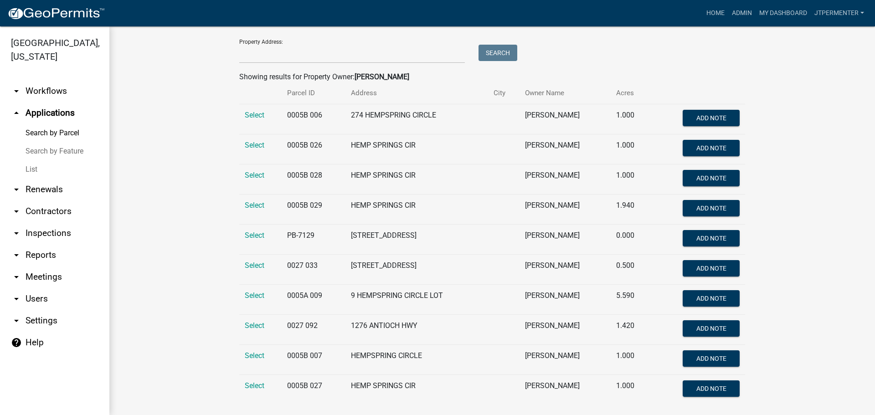
scroll to position [134, 0]
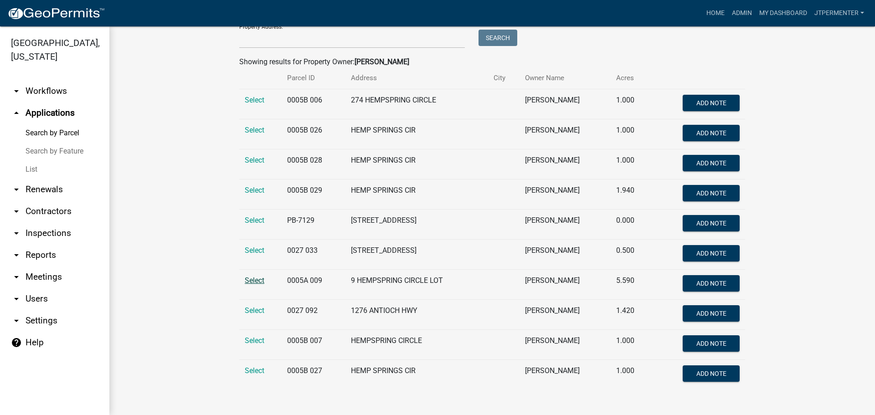
click at [257, 278] on span "Select" at bounding box center [255, 280] width 20 height 9
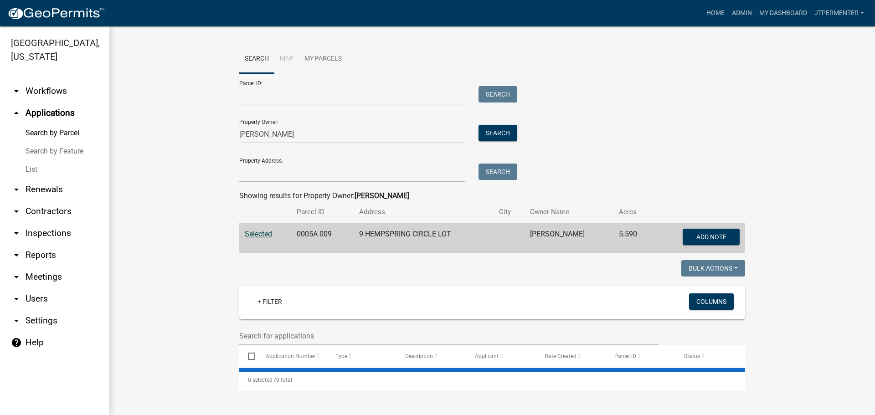
scroll to position [0, 0]
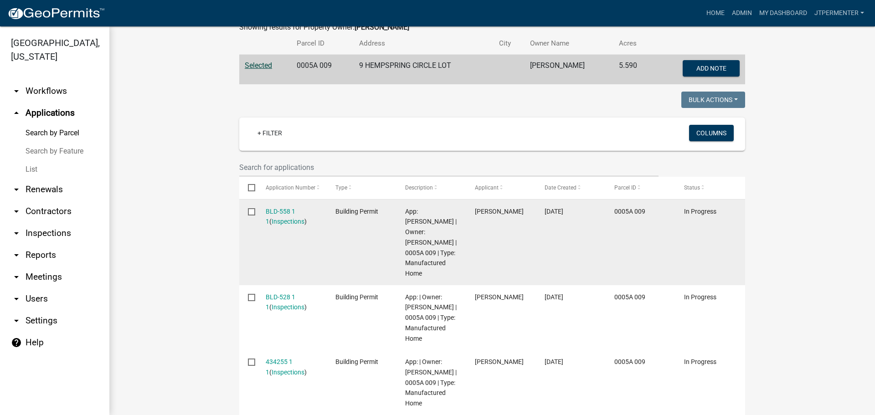
scroll to position [203, 0]
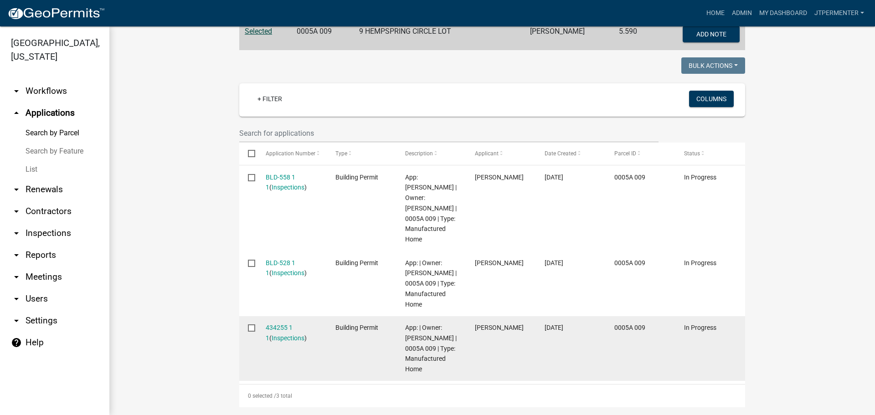
click at [280, 323] on div "434255 1 1 ( Inspections )" at bounding box center [292, 333] width 52 height 21
click at [281, 324] on link "434255 1 1" at bounding box center [279, 333] width 27 height 18
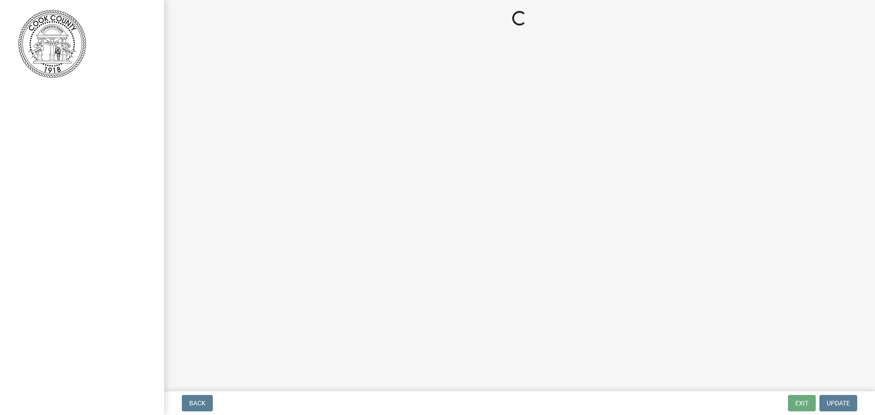
select select "3: 3"
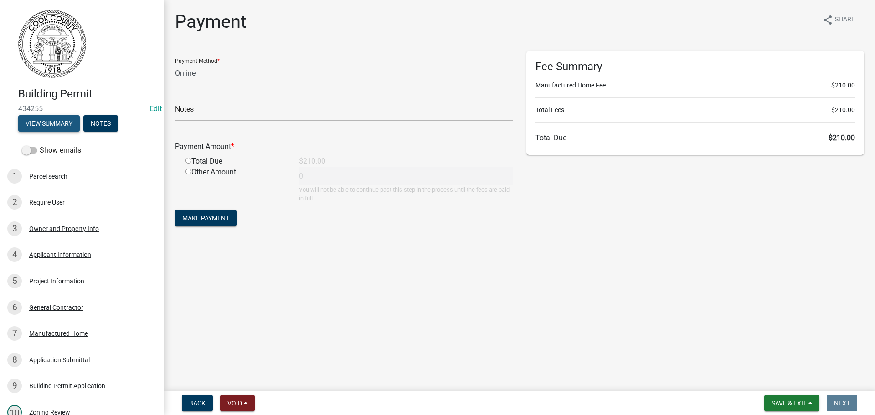
click at [49, 118] on button "View Summary" at bounding box center [49, 123] width 62 height 16
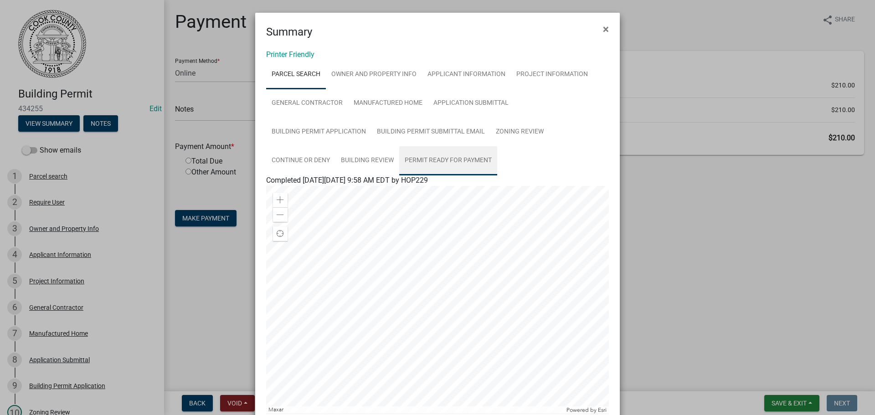
click at [416, 159] on link "Permit Ready for Payment" at bounding box center [448, 160] width 98 height 29
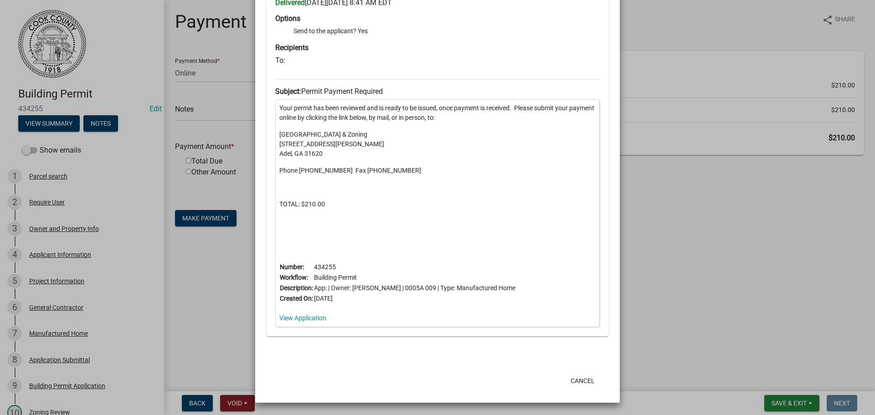
scroll to position [229, 0]
click at [318, 317] on link "View Application" at bounding box center [302, 317] width 47 height 7
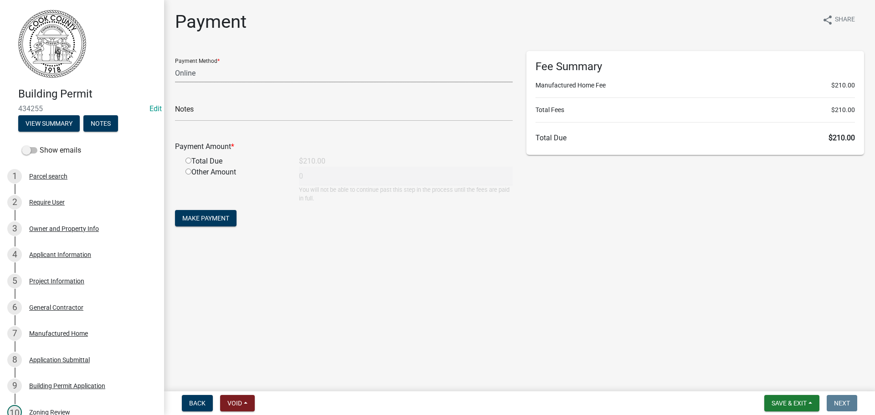
click at [215, 72] on select "Credit Card POS Check Cash Online" at bounding box center [344, 73] width 338 height 19
select select "2: 1"
click at [175, 64] on select "Credit Card POS Check Cash Online" at bounding box center [344, 73] width 338 height 19
click at [185, 118] on input "text" at bounding box center [344, 112] width 338 height 19
type input "Paid to [PERSON_NAME] on [DATE] (632311)"
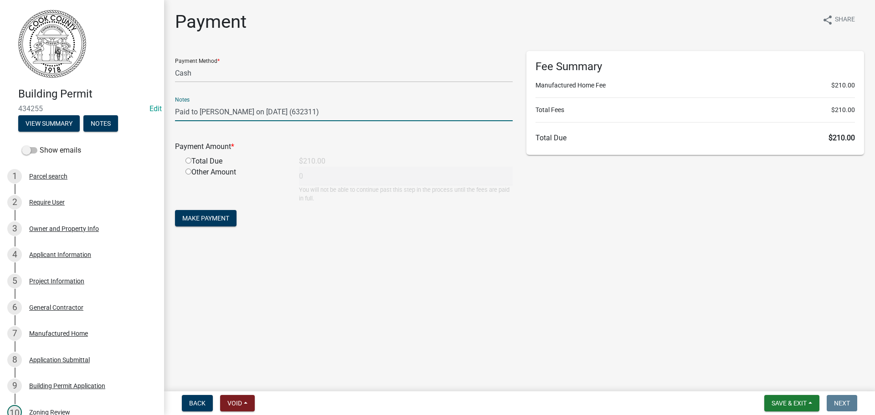
click at [187, 161] on input "radio" at bounding box center [188, 161] width 6 height 6
radio input "true"
type input "210"
click at [198, 215] on span "Make Payment" at bounding box center [205, 218] width 47 height 7
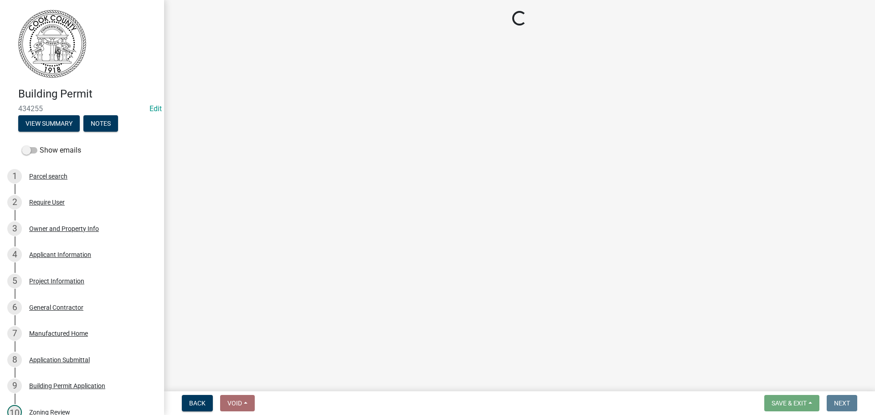
select select "99a32835-11ba-4368-9d1a-cbf1779c6d76"
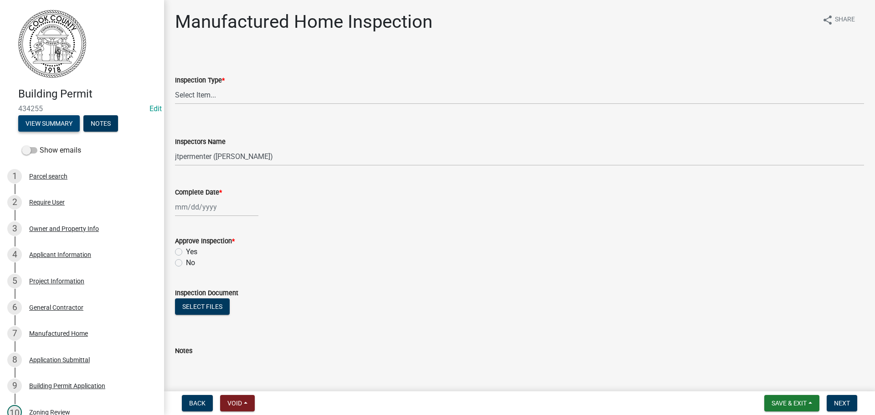
click at [60, 126] on button "View Summary" at bounding box center [49, 123] width 62 height 16
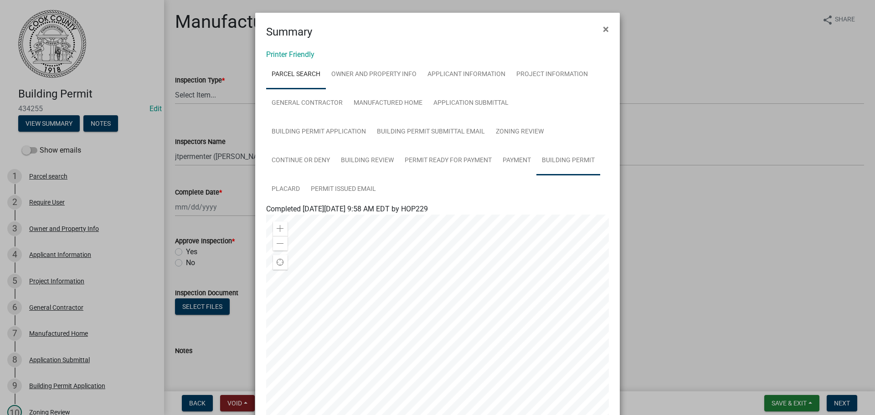
click at [578, 161] on link "Building Permit" at bounding box center [568, 160] width 64 height 29
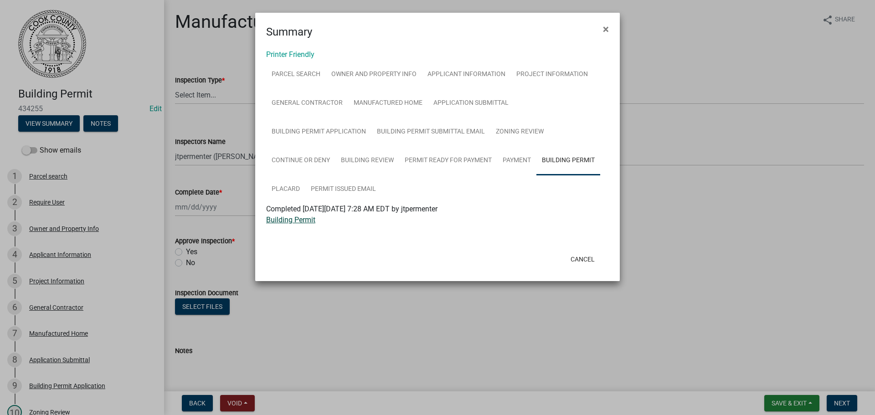
click at [301, 219] on link "Building Permit" at bounding box center [290, 219] width 49 height 9
